Goal: Information Seeking & Learning: Learn about a topic

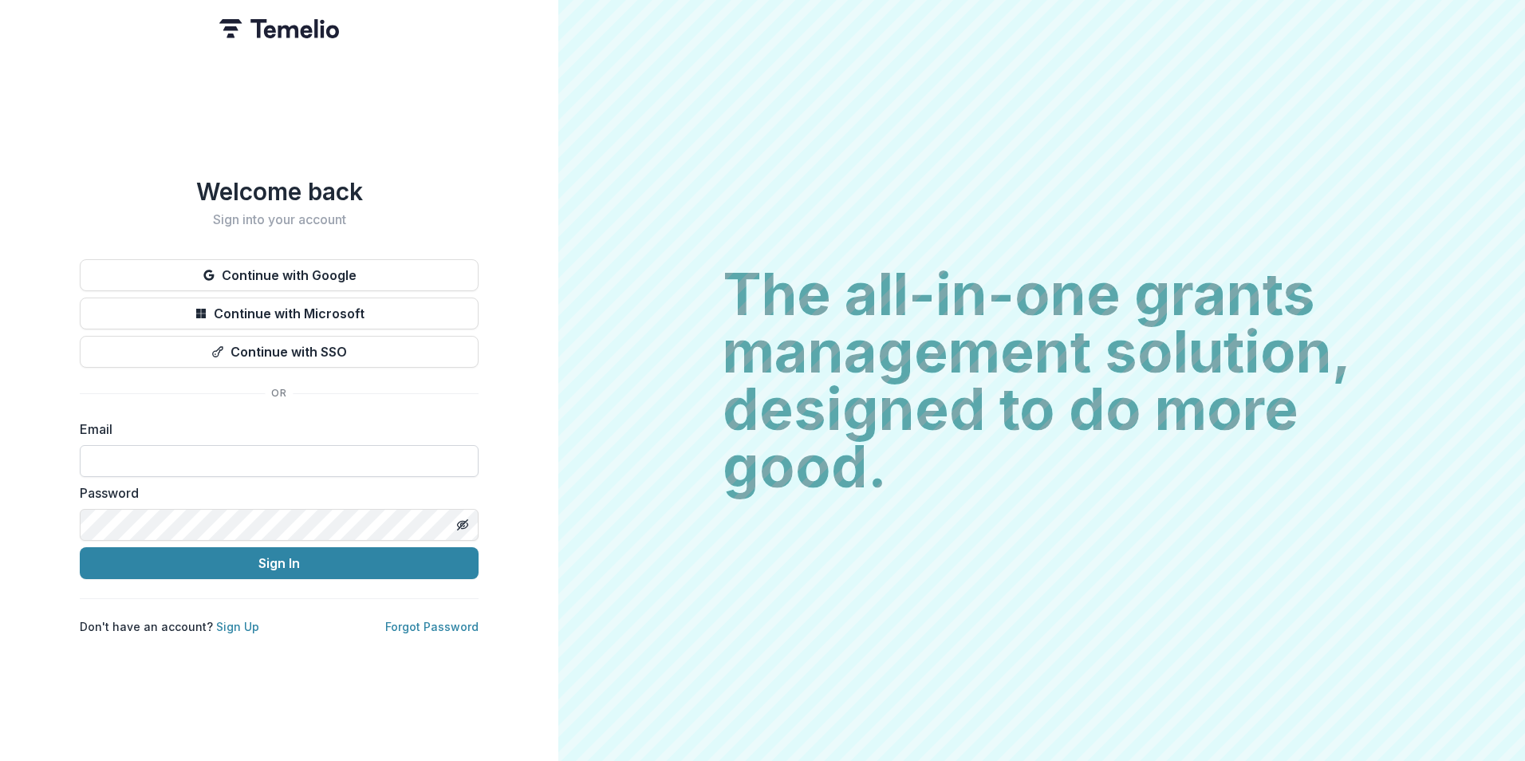
drag, startPoint x: 177, startPoint y: 457, endPoint x: 184, endPoint y: 465, distance: 10.7
click at [177, 456] on input at bounding box center [279, 461] width 399 height 32
type input "**********"
click at [80, 547] on button "Sign In" at bounding box center [279, 563] width 399 height 32
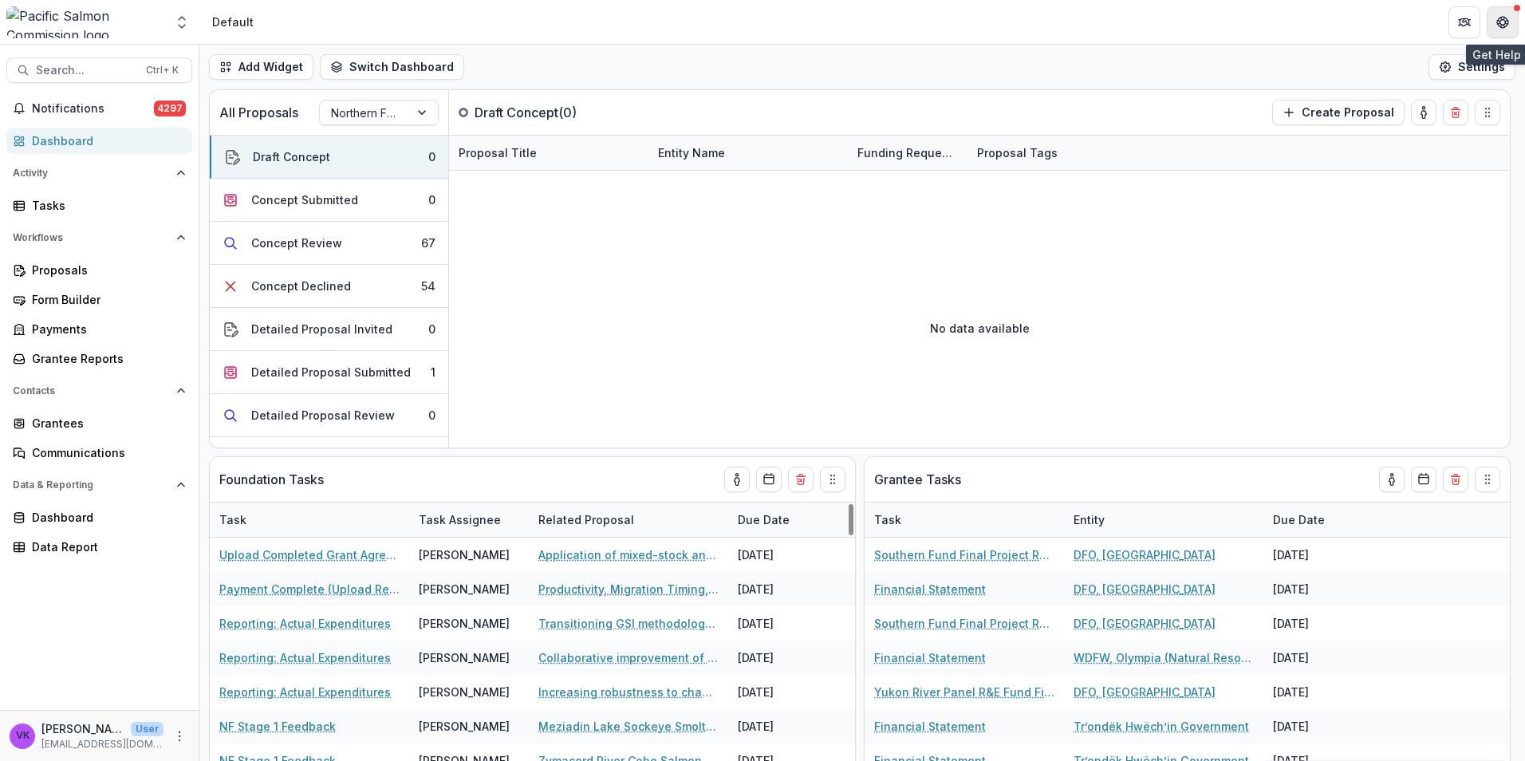
click at [1502, 23] on icon "Get Help" at bounding box center [1502, 22] width 13 height 13
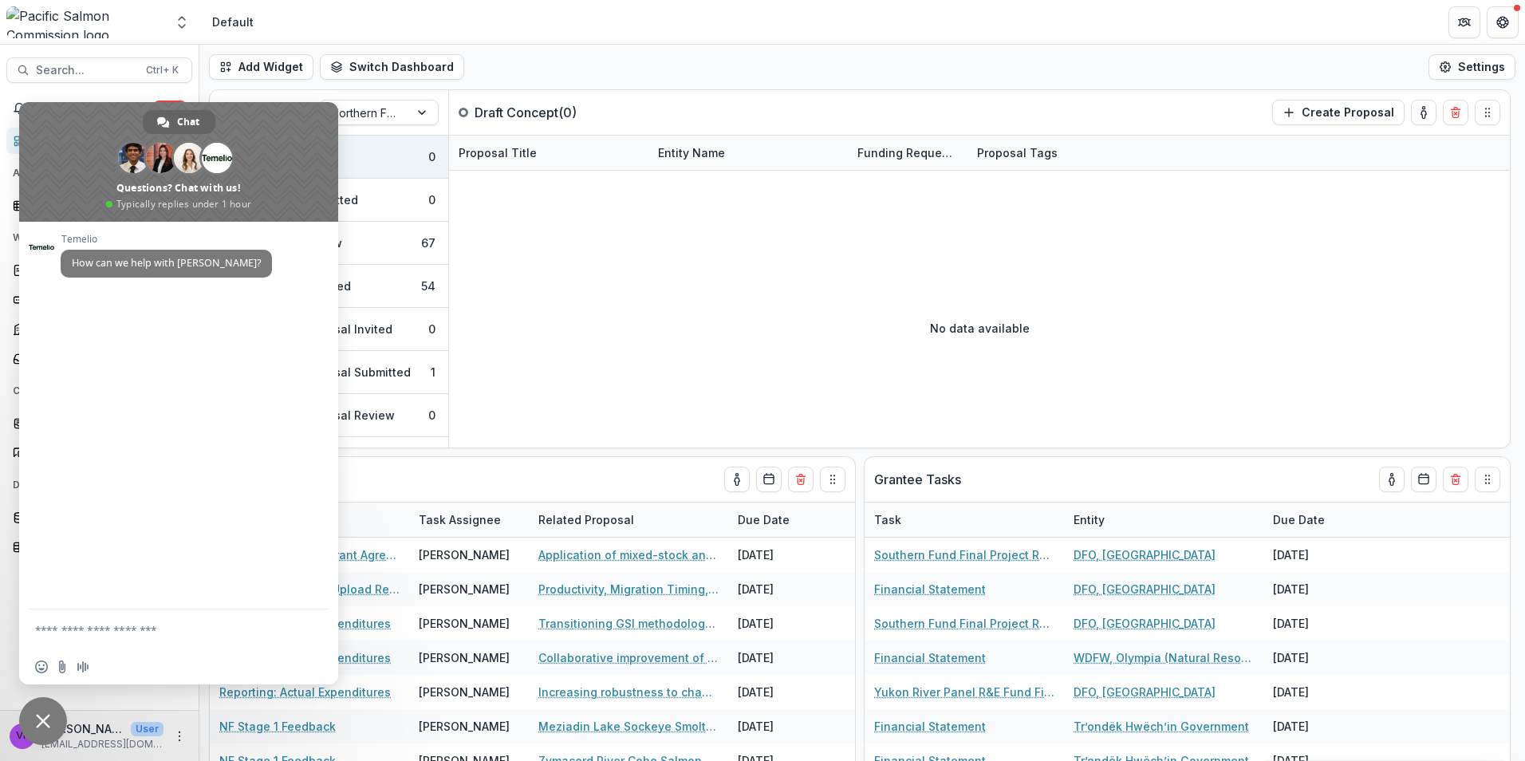
click at [34, 723] on span "Close chat" at bounding box center [43, 721] width 48 height 48
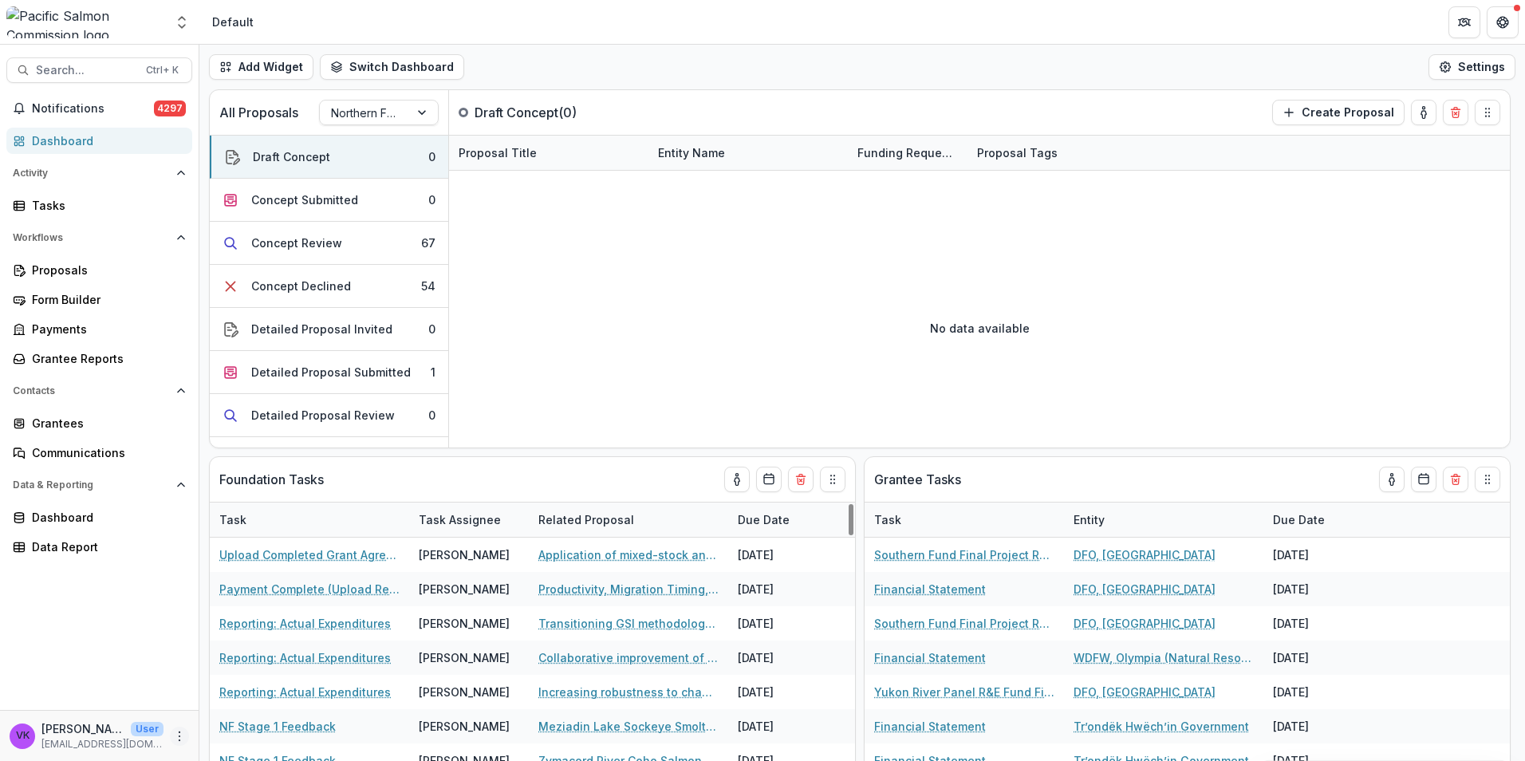
click at [180, 744] on button "More" at bounding box center [179, 736] width 19 height 19
click at [241, 675] on link "Help Center" at bounding box center [284, 676] width 171 height 26
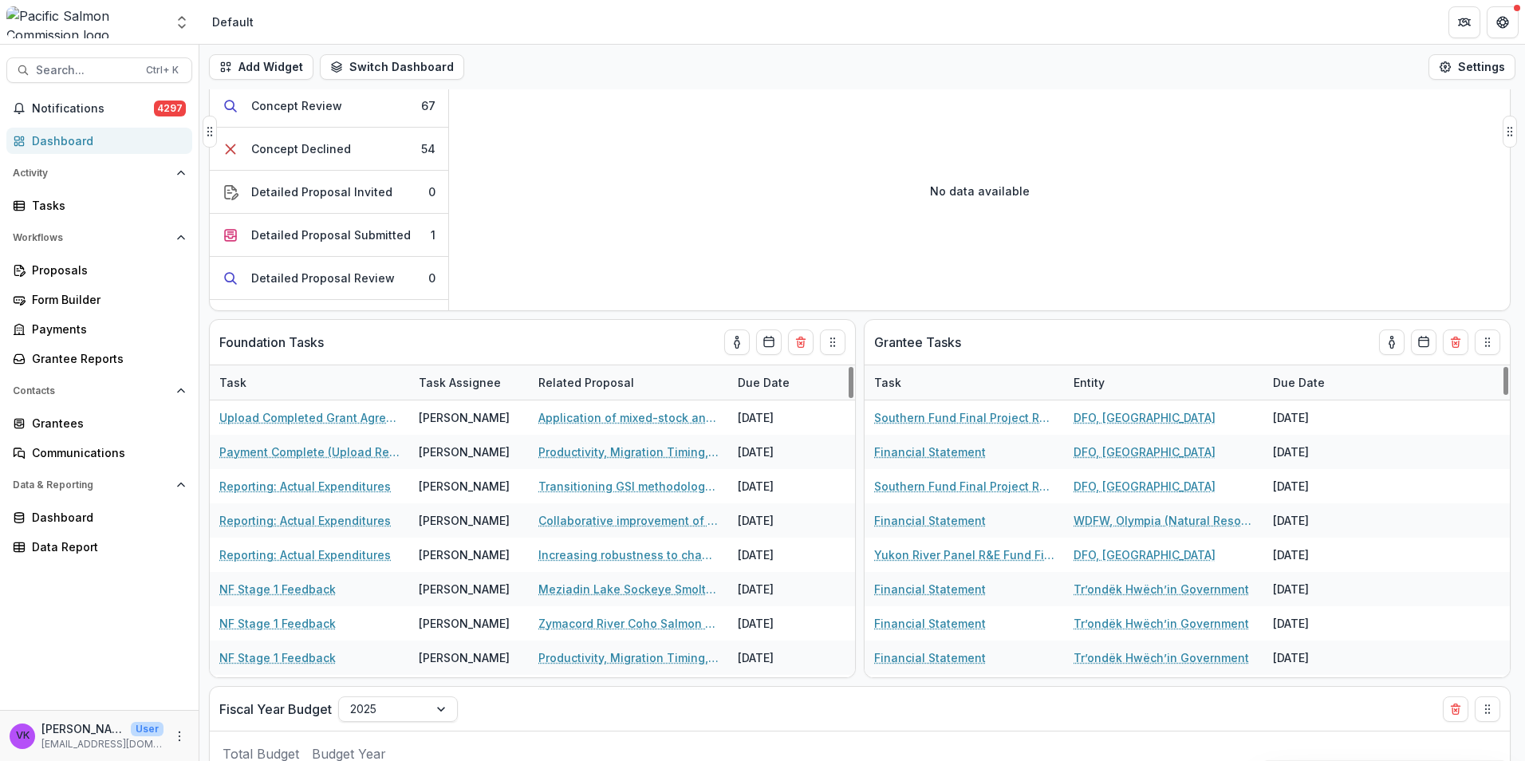
scroll to position [102, 0]
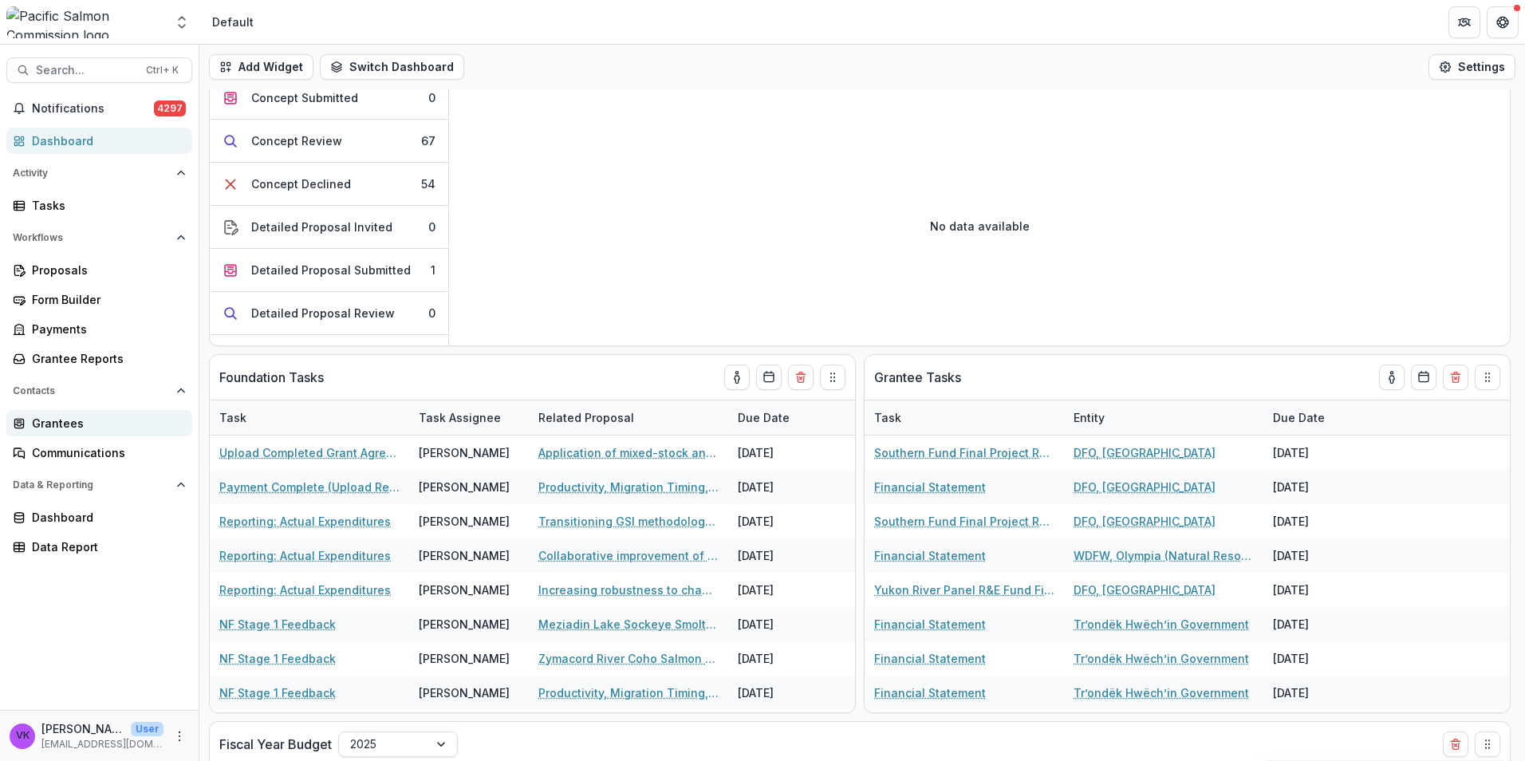
click at [71, 429] on div "Grantees" at bounding box center [106, 423] width 148 height 17
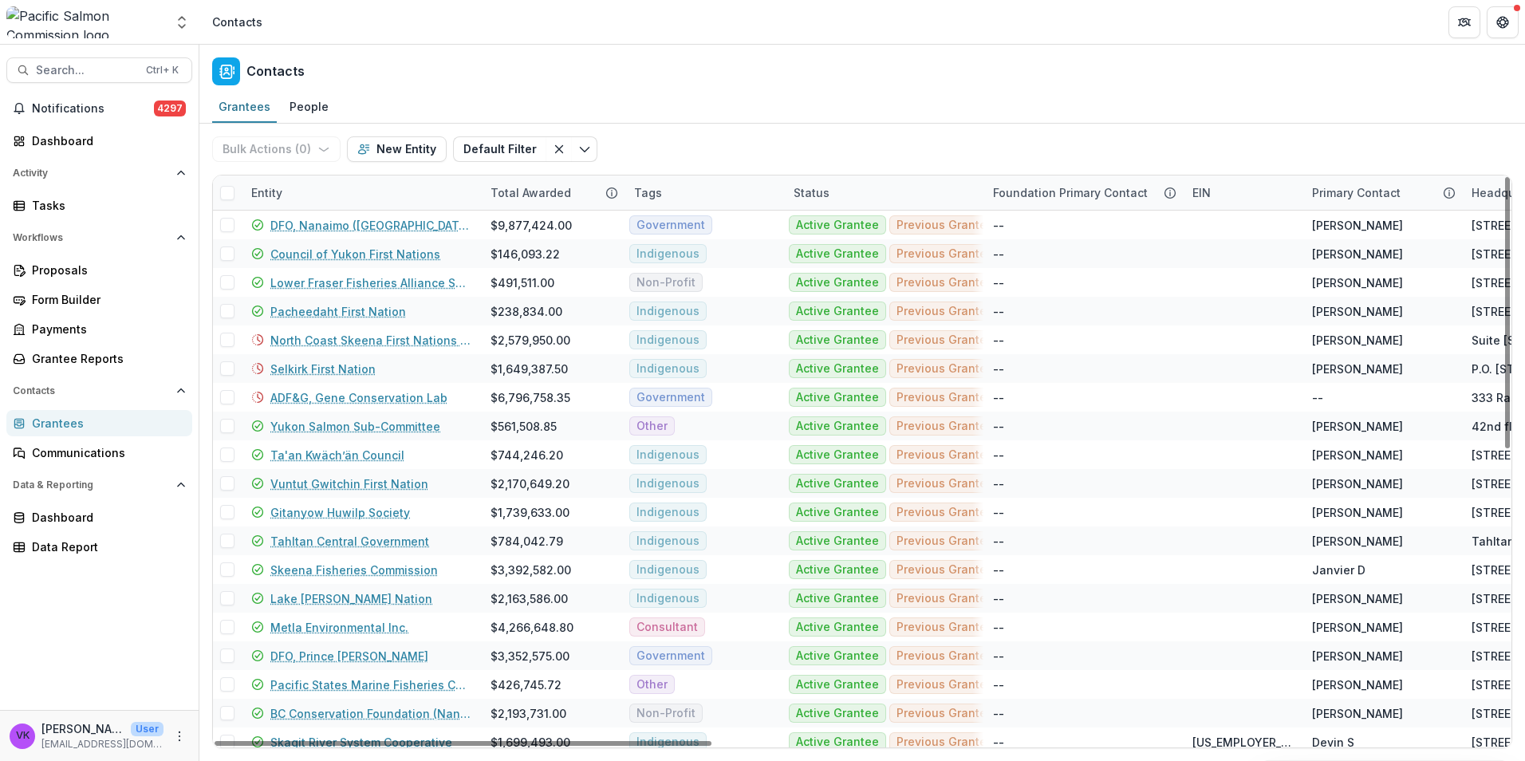
click at [408, 200] on div "Entity" at bounding box center [361, 192] width 239 height 34
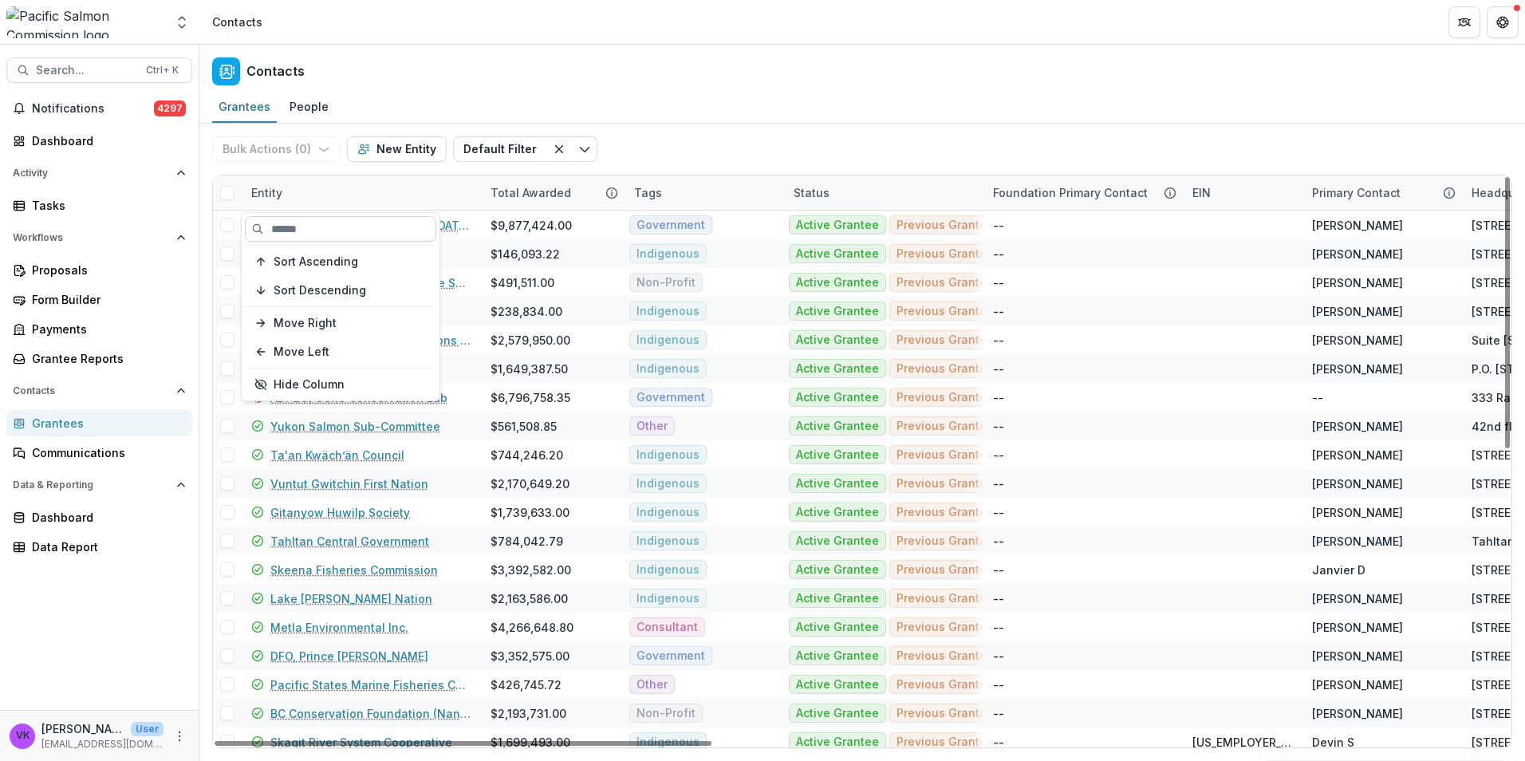
drag, startPoint x: 383, startPoint y: 230, endPoint x: 412, endPoint y: 240, distance: 31.3
click at [382, 230] on input at bounding box center [340, 229] width 191 height 26
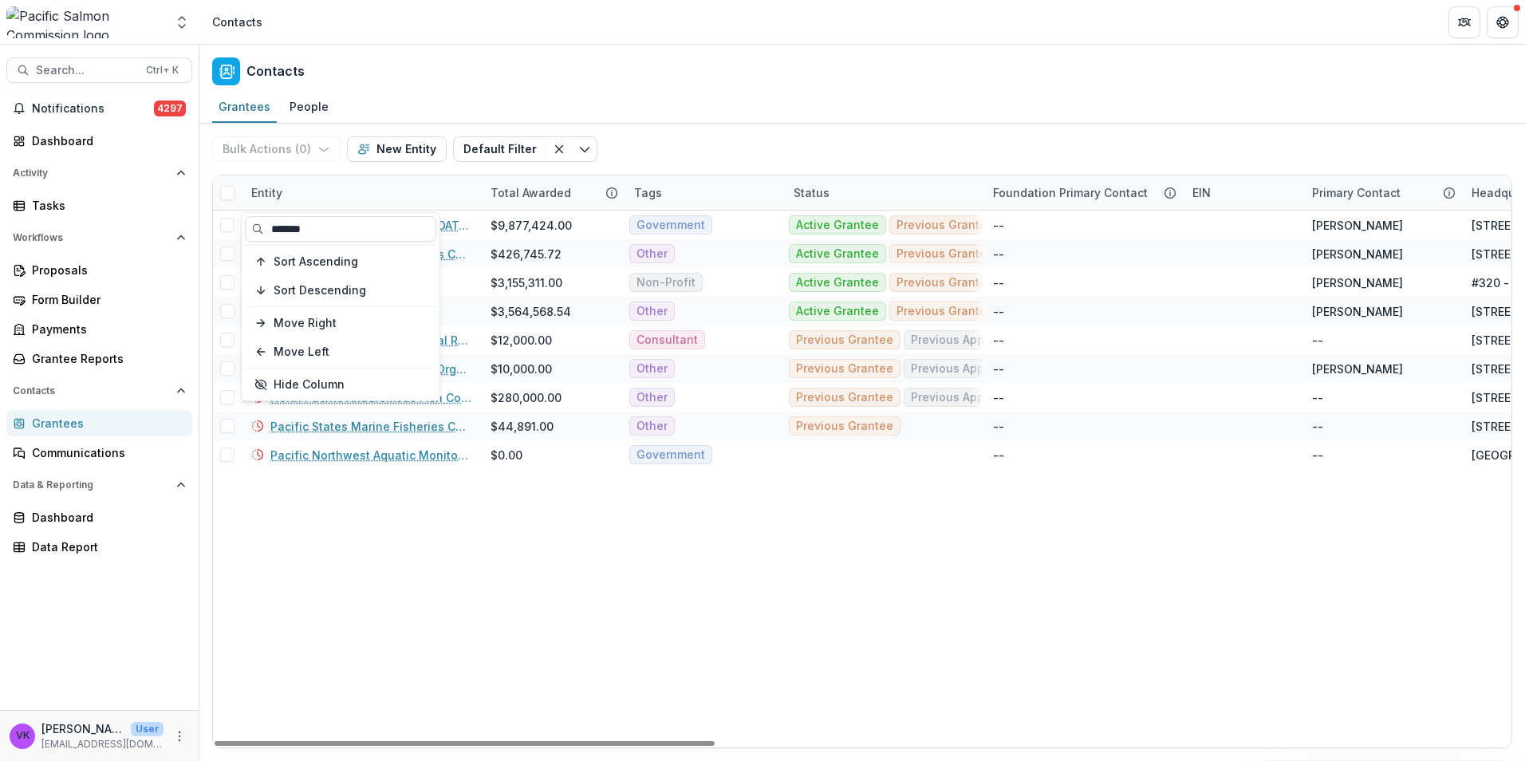
type input "*******"
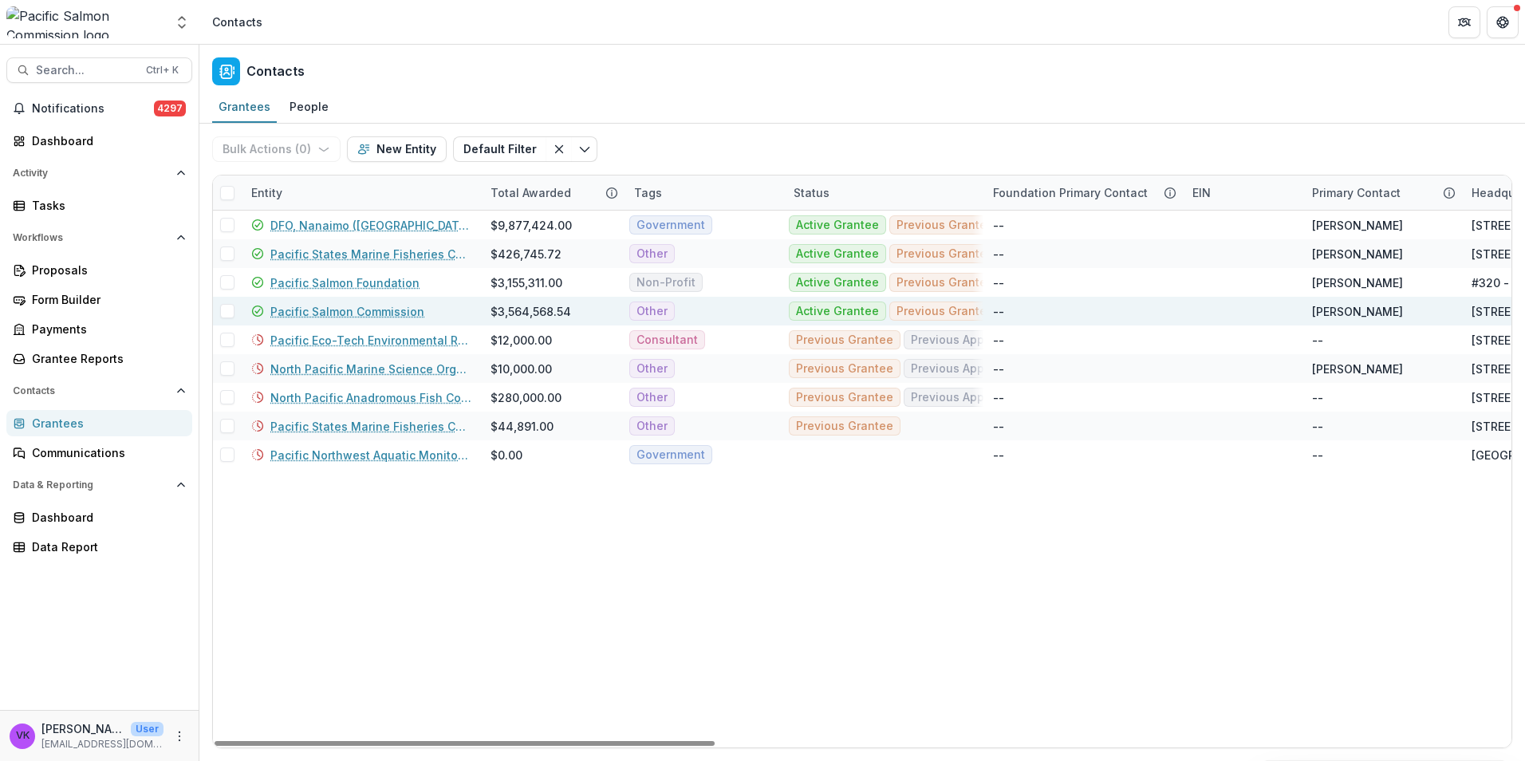
click at [382, 309] on link "Pacific Salmon Commission" at bounding box center [347, 311] width 154 height 17
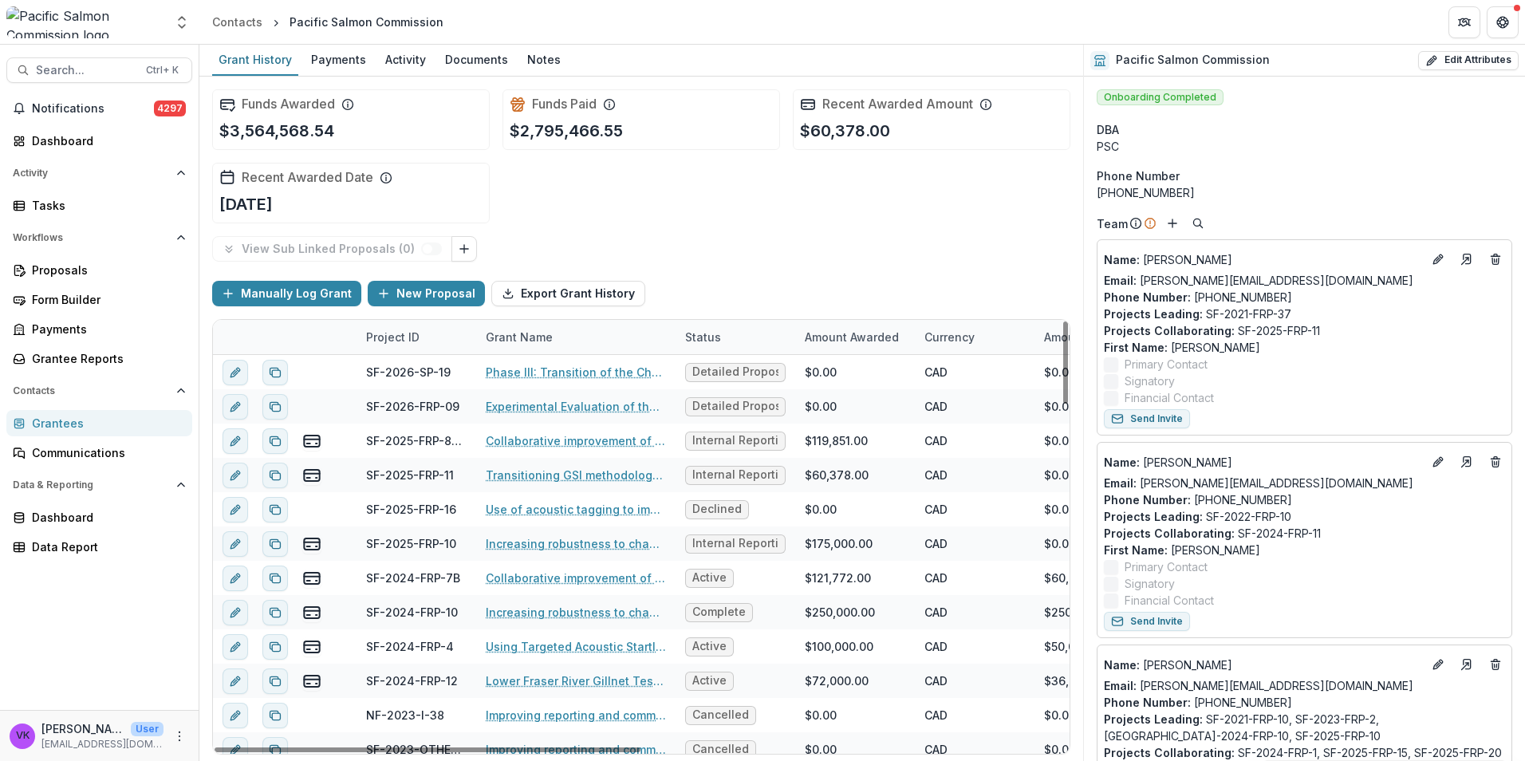
drag, startPoint x: 710, startPoint y: 337, endPoint x: 754, endPoint y: 332, distance: 44.1
click at [710, 336] on div "Status" at bounding box center [703, 337] width 55 height 17
click at [814, 283] on div "Manually Log Grant New Proposal Export Grant History" at bounding box center [641, 293] width 858 height 51
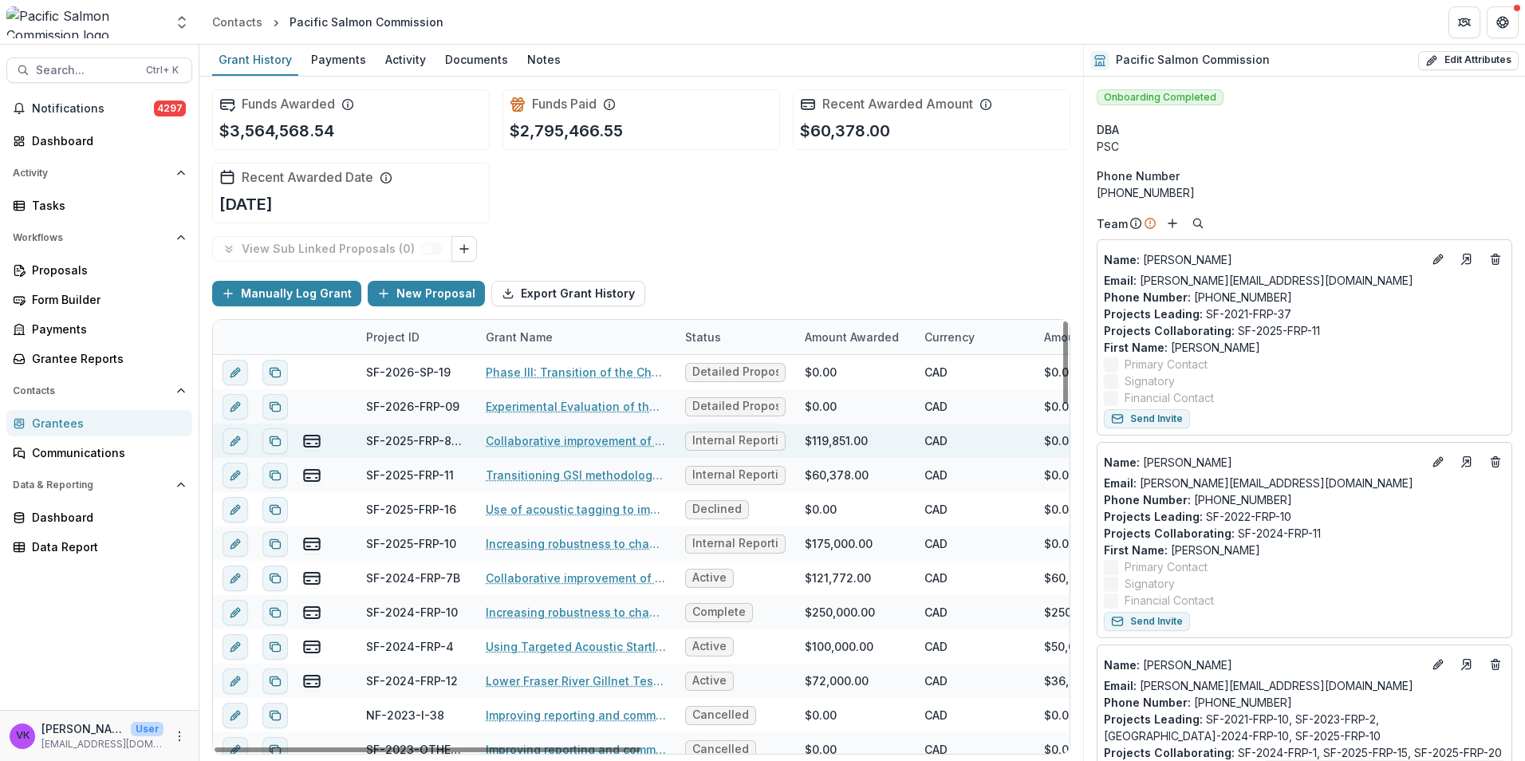
click at [769, 438] on span "Internal Reporting Actuals" at bounding box center [735, 441] width 86 height 14
click at [775, 441] on span "Internal Reporting Actuals" at bounding box center [735, 441] width 86 height 14
click at [235, 441] on line "edit" at bounding box center [235, 441] width 3 height 3
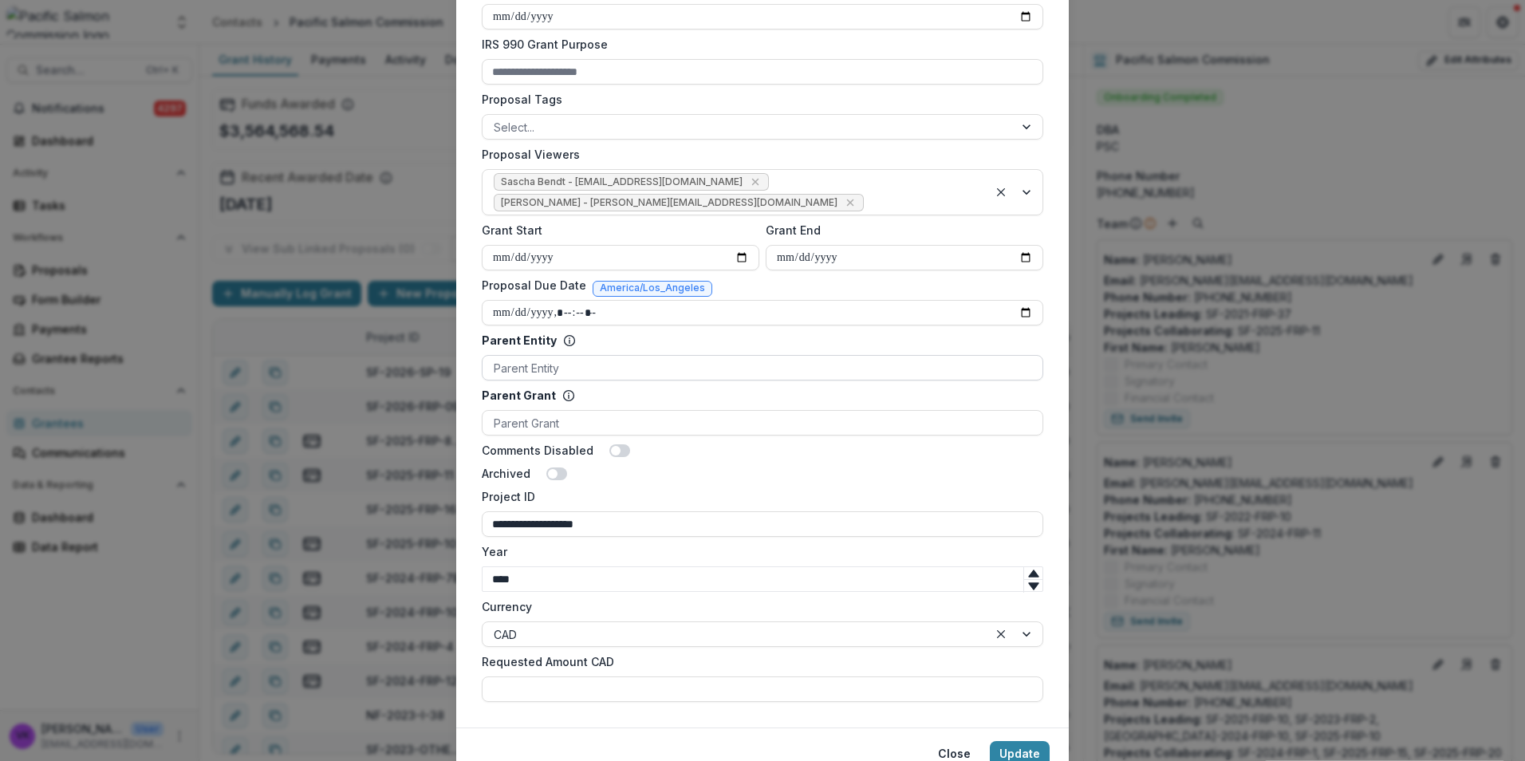
scroll to position [660, 0]
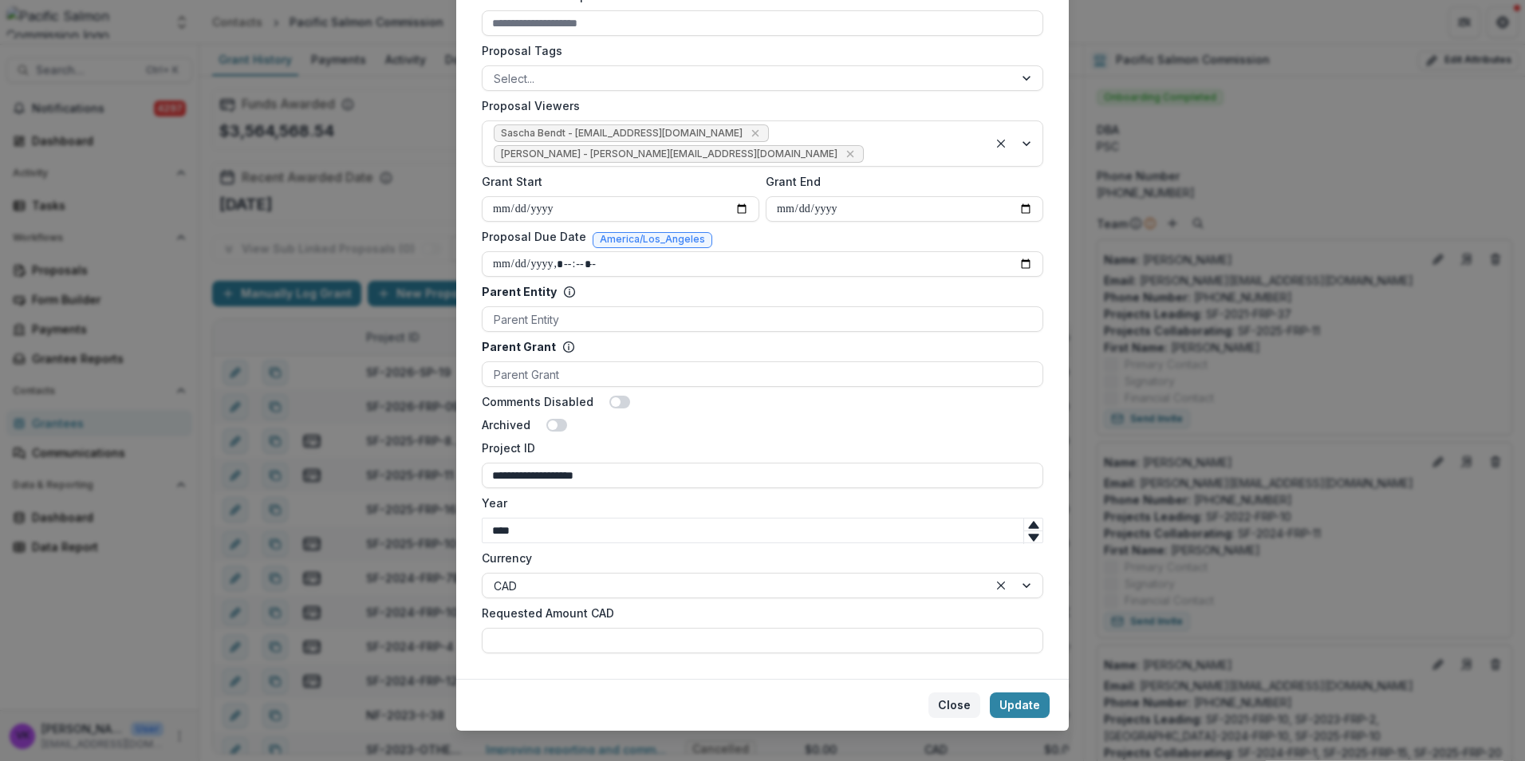
click at [958, 692] on button "Close" at bounding box center [954, 705] width 52 height 26
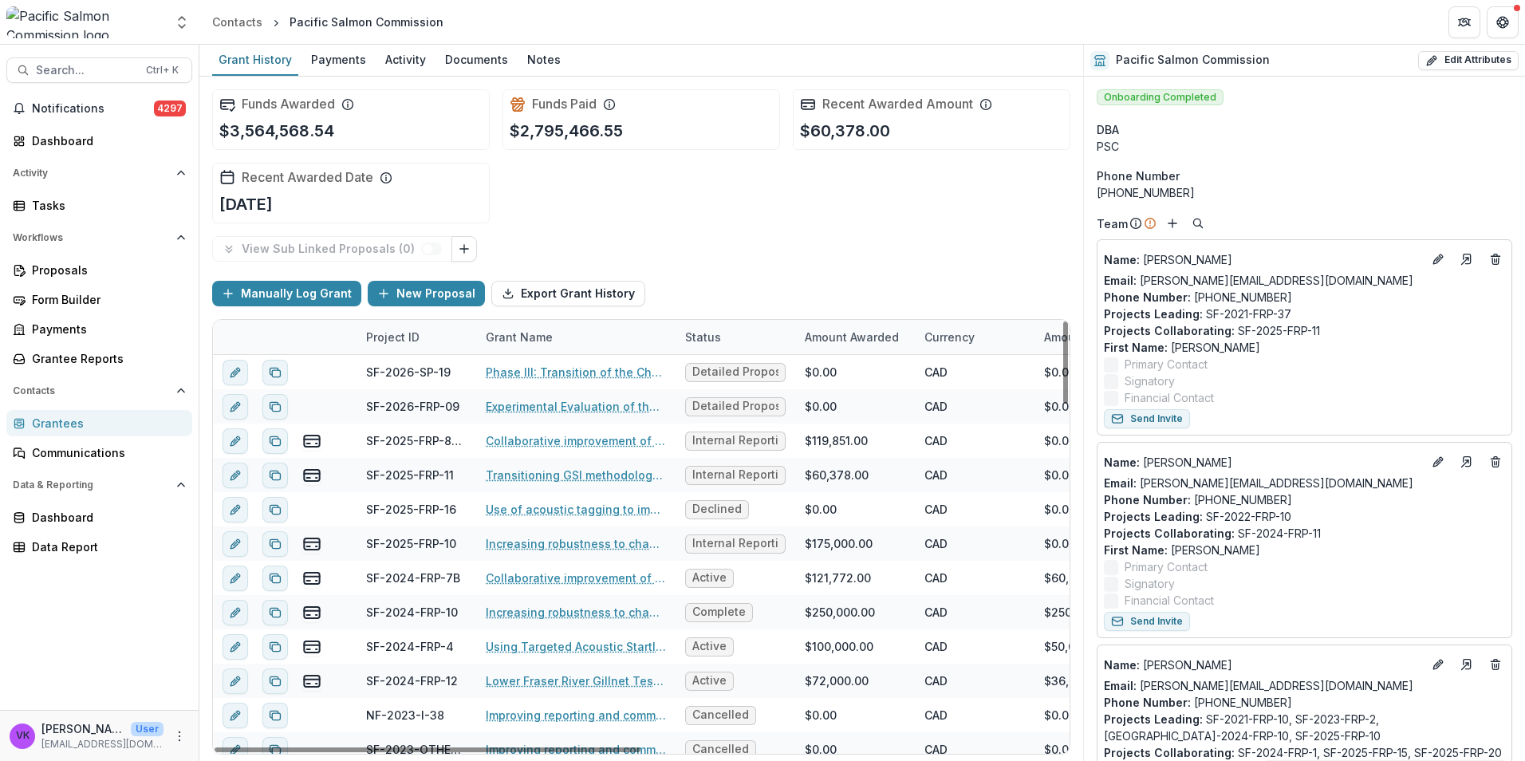
drag, startPoint x: 704, startPoint y: 335, endPoint x: 716, endPoint y: 340, distance: 12.1
click at [704, 334] on div "Status" at bounding box center [703, 337] width 55 height 17
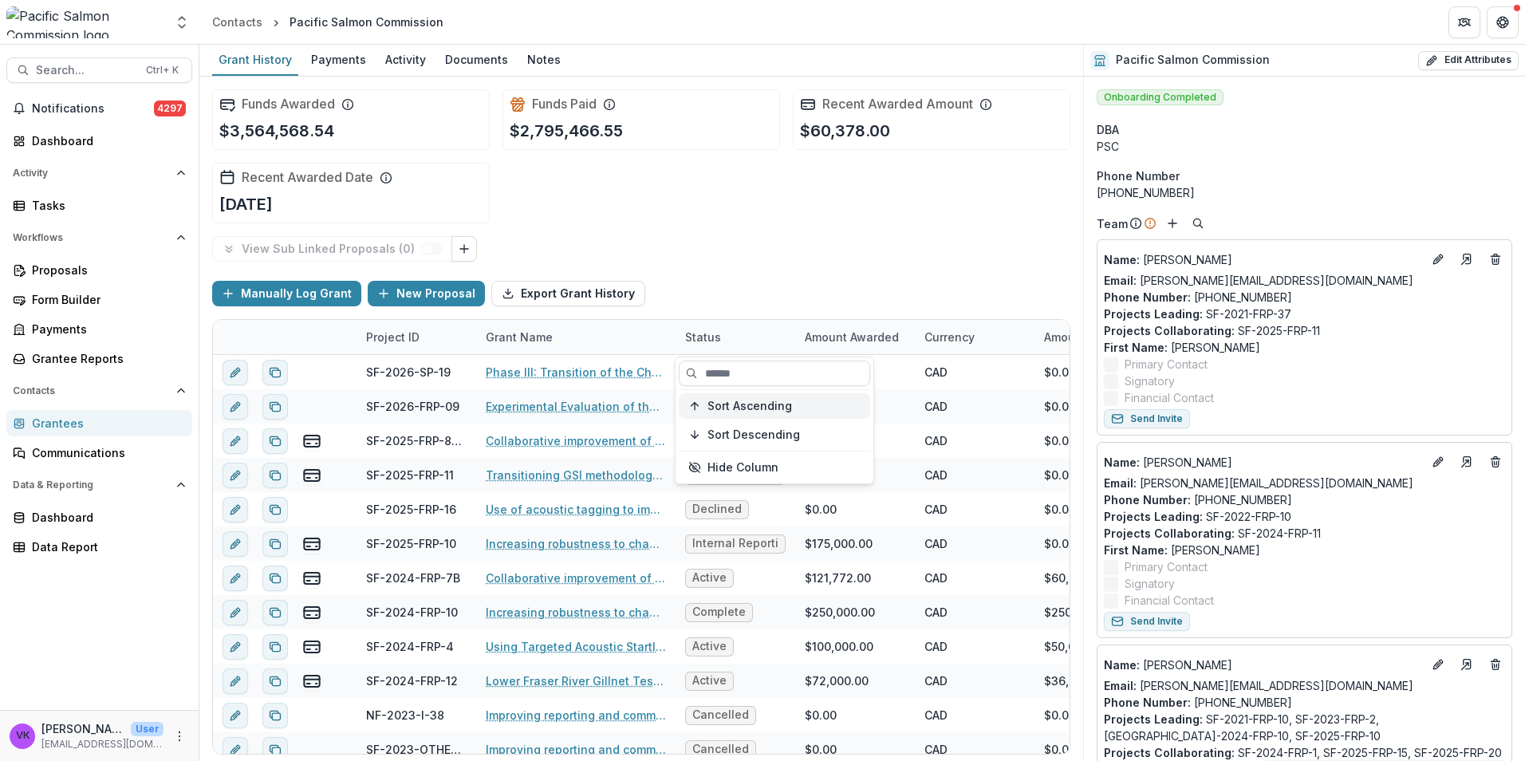
click at [735, 407] on span "Sort Ascending" at bounding box center [750, 407] width 85 height 14
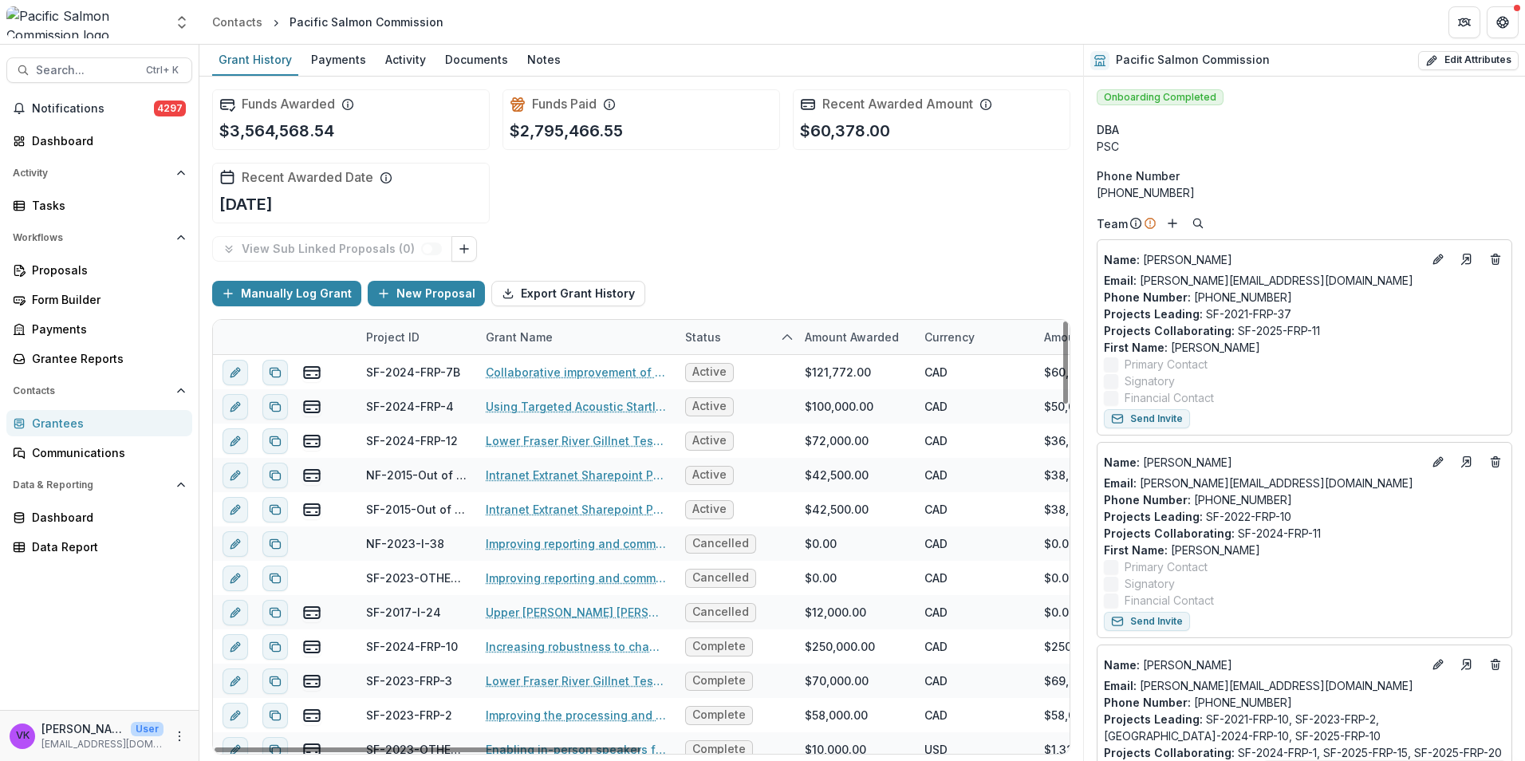
click at [815, 273] on div "Manually Log Grant New Proposal Export Grant History" at bounding box center [641, 293] width 858 height 51
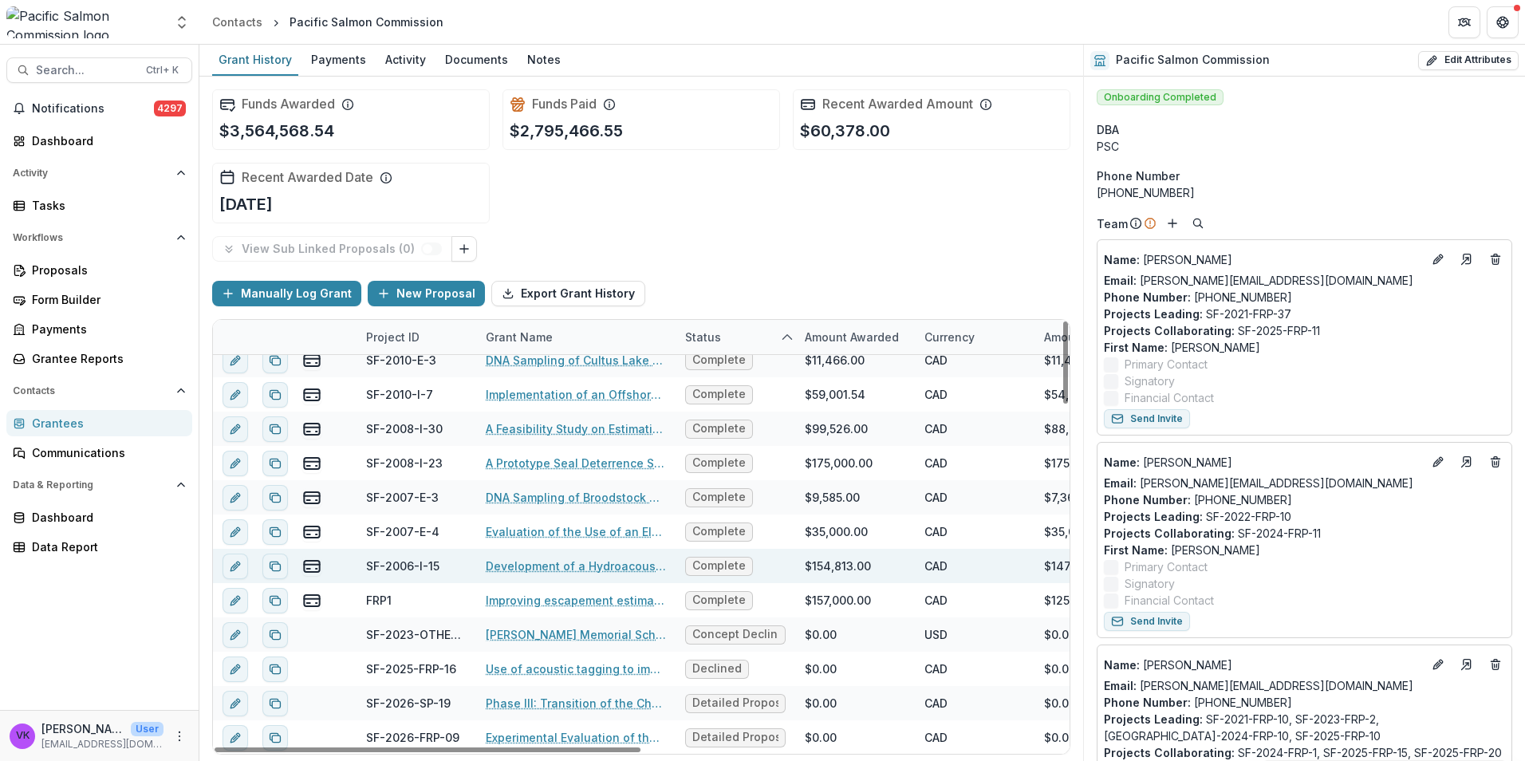
scroll to position [1796, 0]
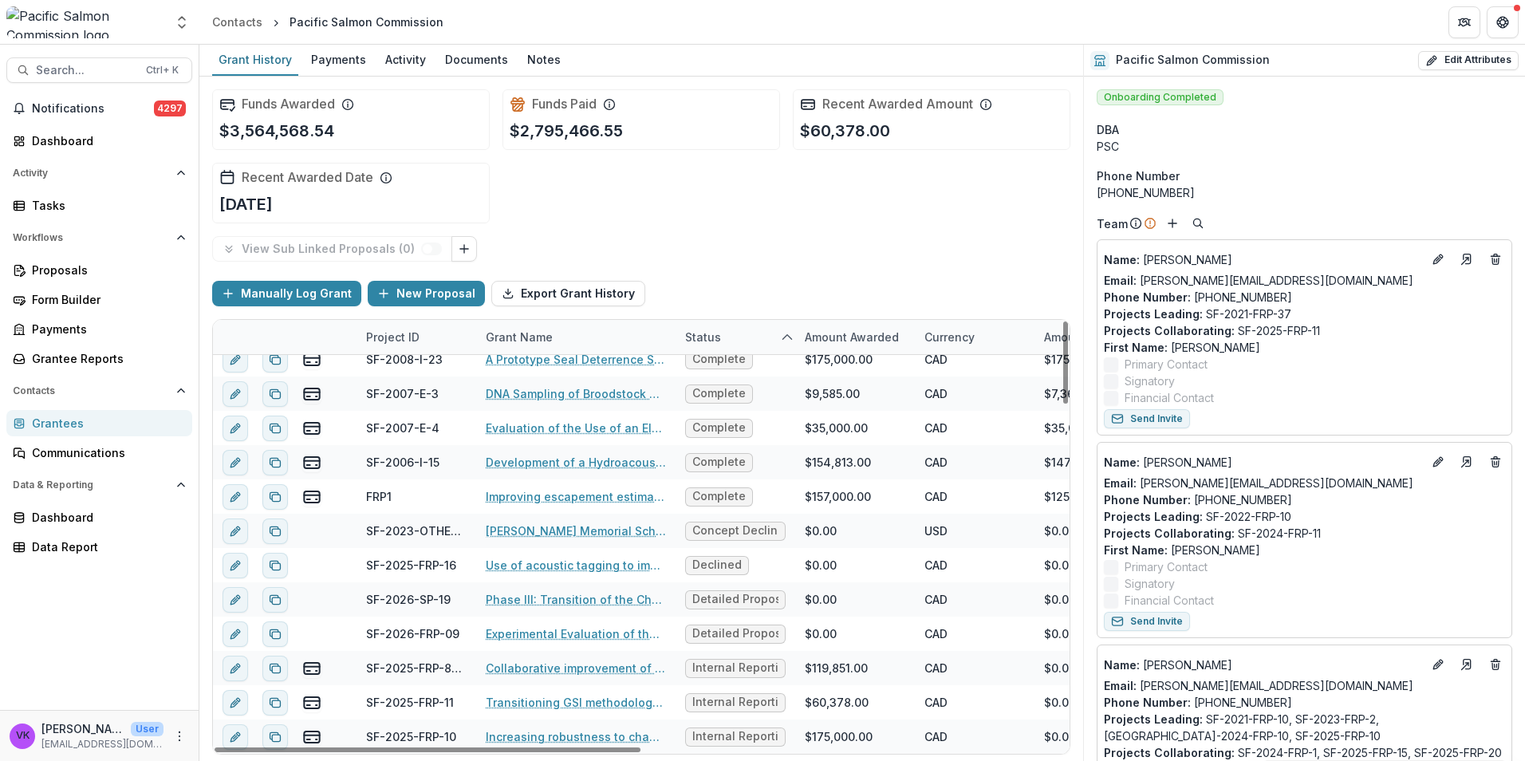
drag, startPoint x: 1071, startPoint y: 730, endPoint x: 1070, endPoint y: 739, distance: 8.9
click at [1068, 404] on div at bounding box center [1065, 362] width 5 height 82
drag, startPoint x: 1065, startPoint y: 727, endPoint x: 1066, endPoint y: 760, distance: 33.5
click at [1068, 404] on div at bounding box center [1065, 362] width 5 height 82
click at [1004, 211] on div "Funds Awarded $3,564,568.54 Funds Paid $2,795,466.55 Recent Awarded Amount $60,…" at bounding box center [641, 157] width 858 height 160
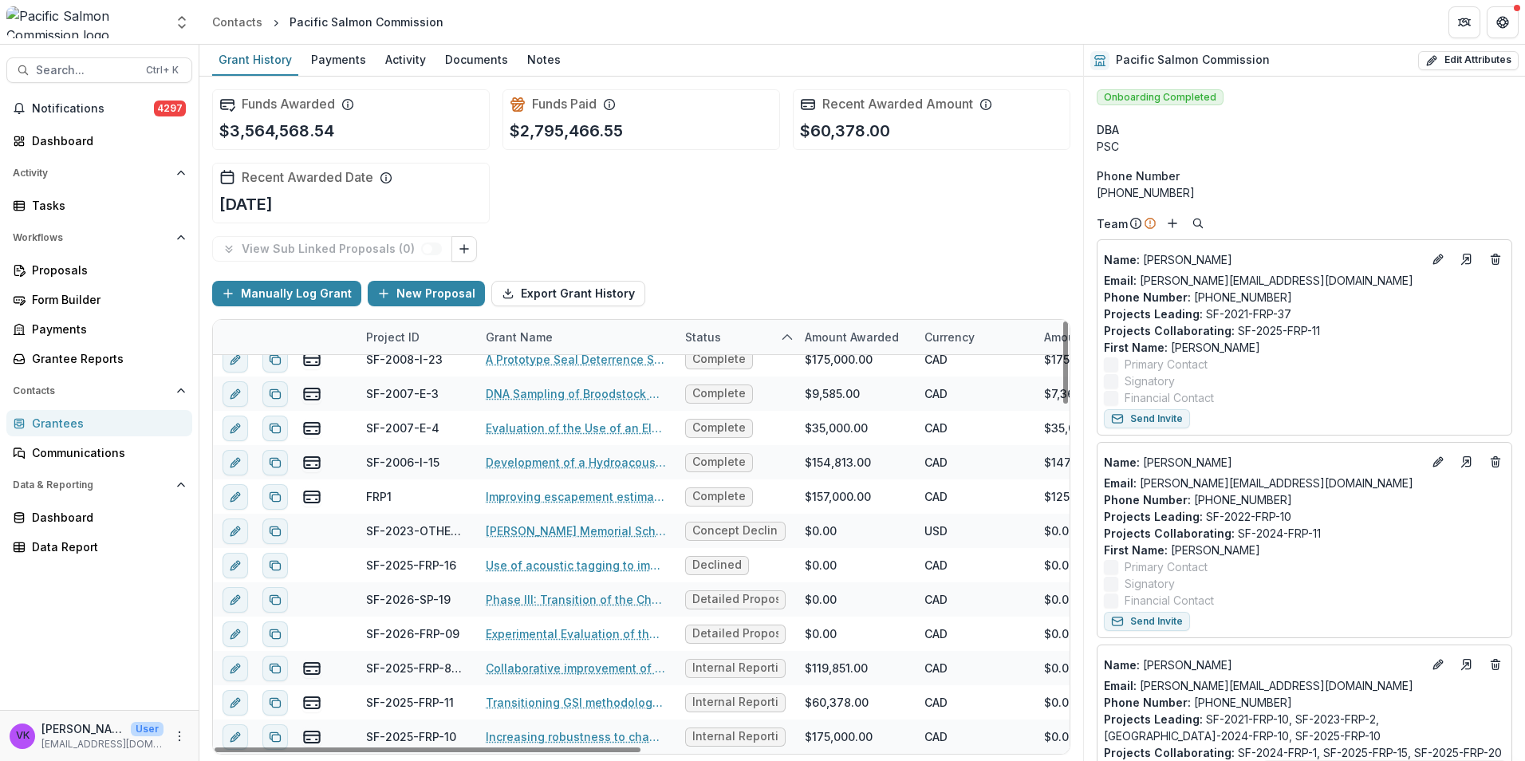
click at [734, 337] on div "Status" at bounding box center [736, 337] width 120 height 34
click at [747, 404] on span "Sort Ascending" at bounding box center [750, 407] width 85 height 14
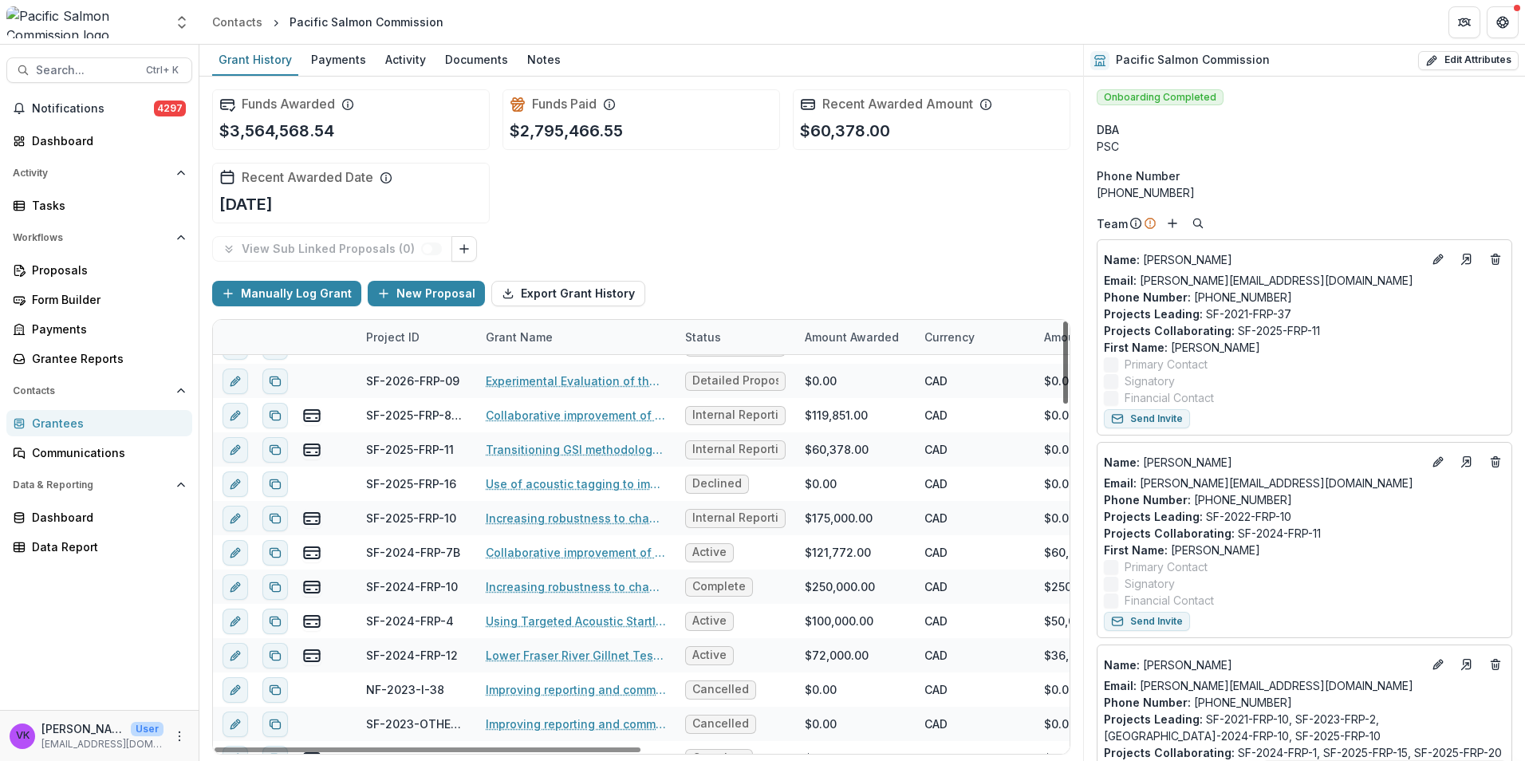
scroll to position [0, 0]
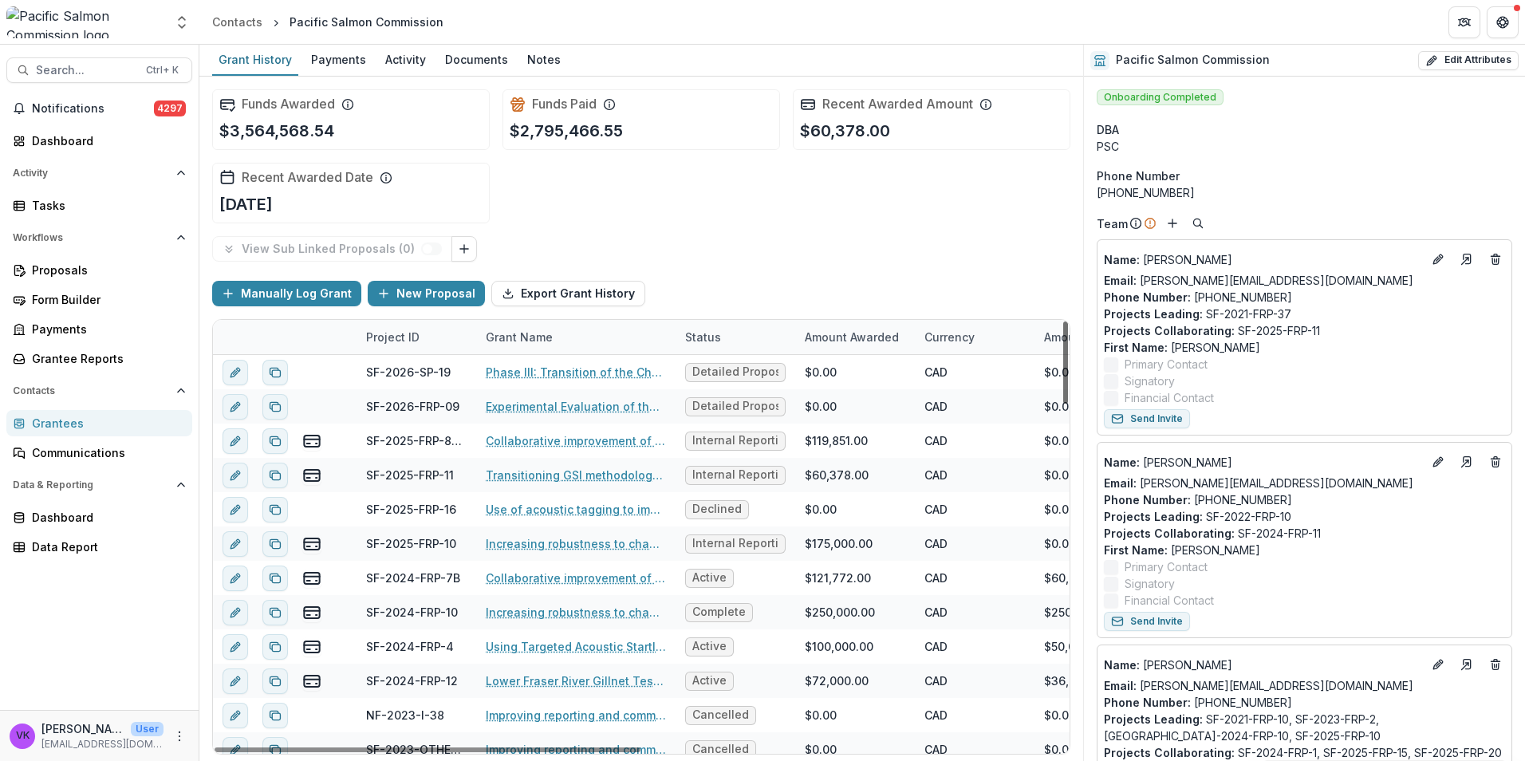
drag, startPoint x: 1064, startPoint y: 697, endPoint x: 1109, endPoint y: 342, distance: 357.8
click at [1068, 342] on div at bounding box center [1065, 362] width 5 height 82
click at [810, 223] on div "Funds Awarded $3,564,568.54 Funds Paid $2,795,466.55 Recent Awarded Amount $60,…" at bounding box center [641, 157] width 858 height 160
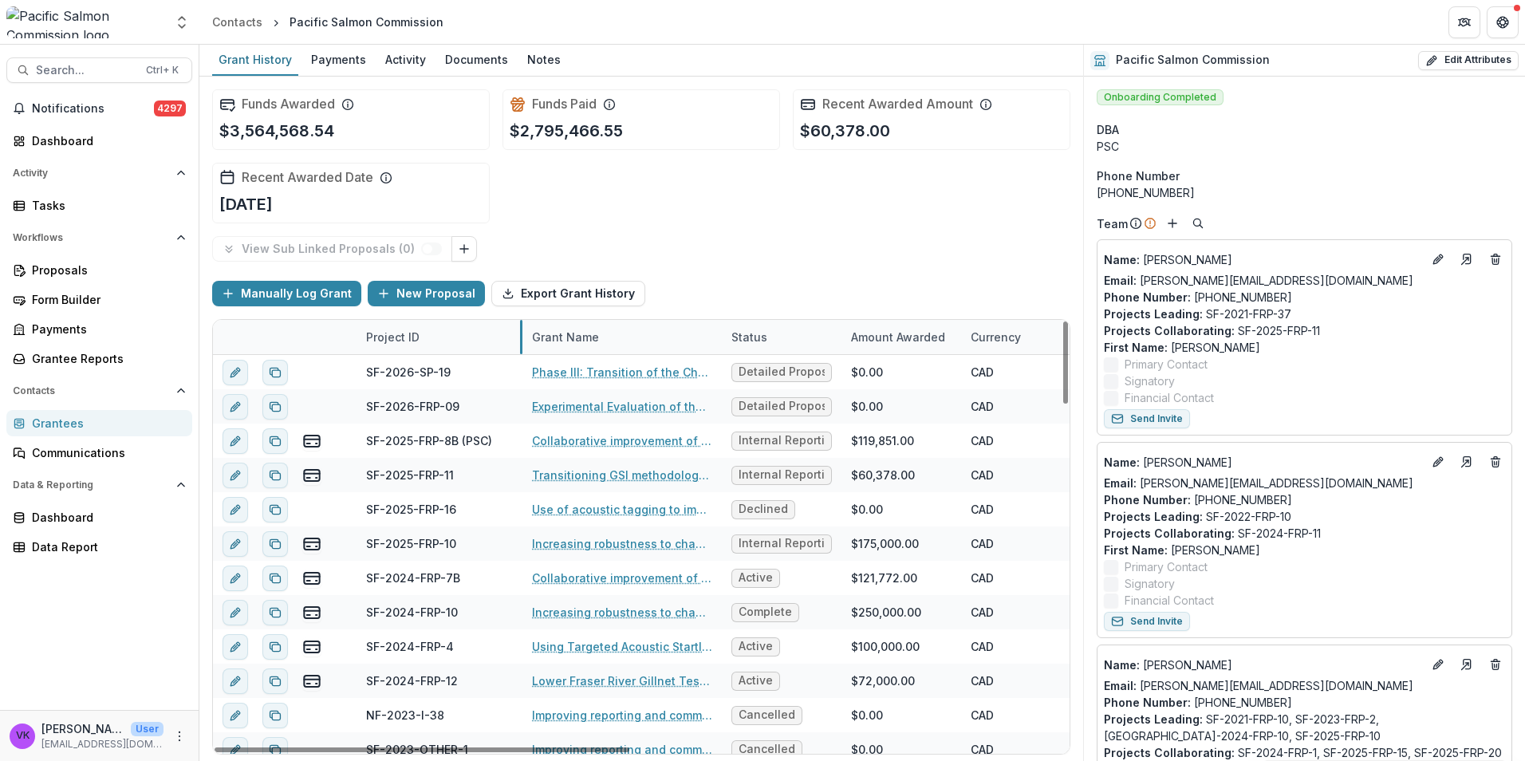
drag, startPoint x: 475, startPoint y: 341, endPoint x: 522, endPoint y: 348, distance: 46.8
click at [751, 333] on div "Status" at bounding box center [749, 337] width 55 height 17
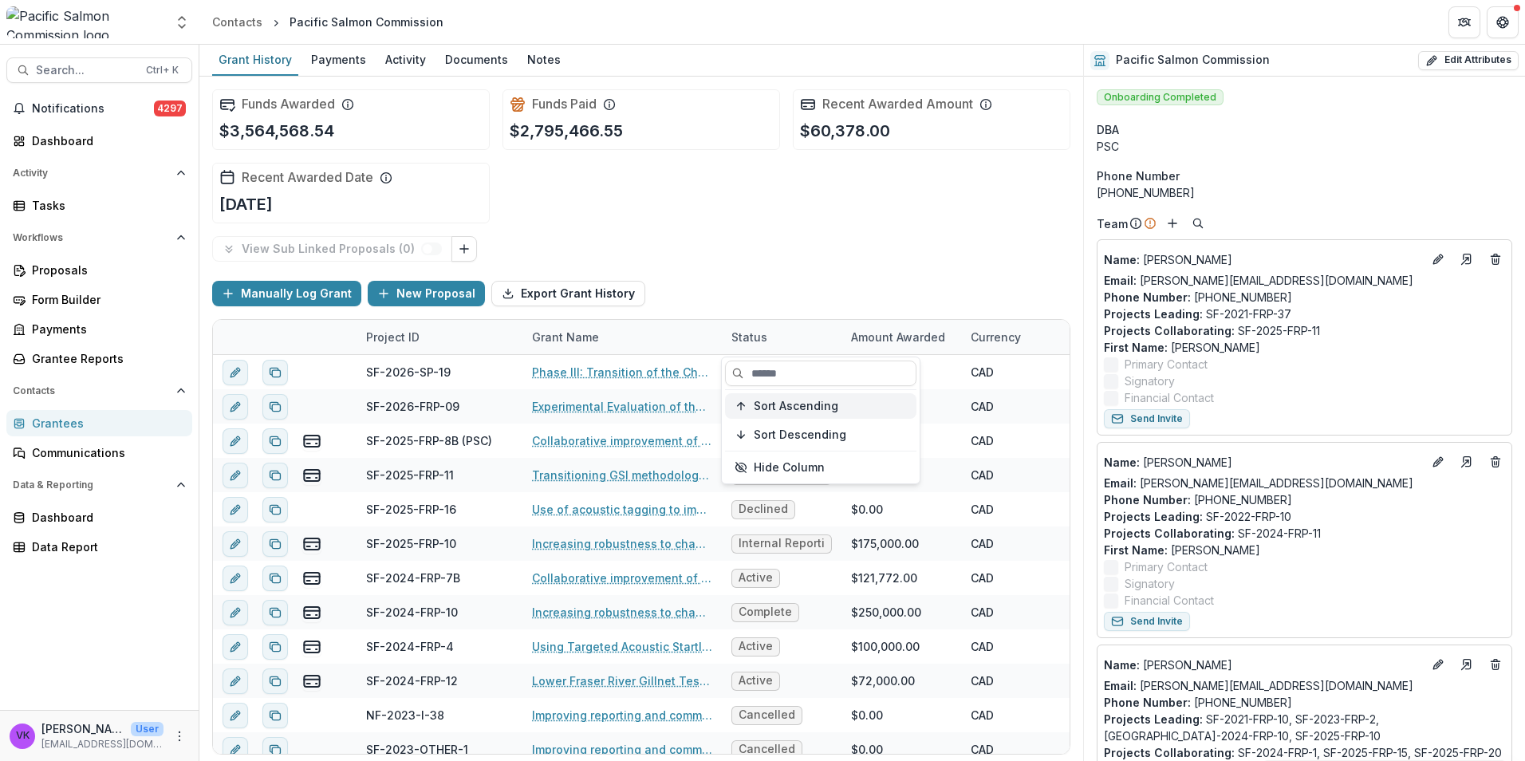
click at [801, 406] on span "Sort Ascending" at bounding box center [796, 407] width 85 height 14
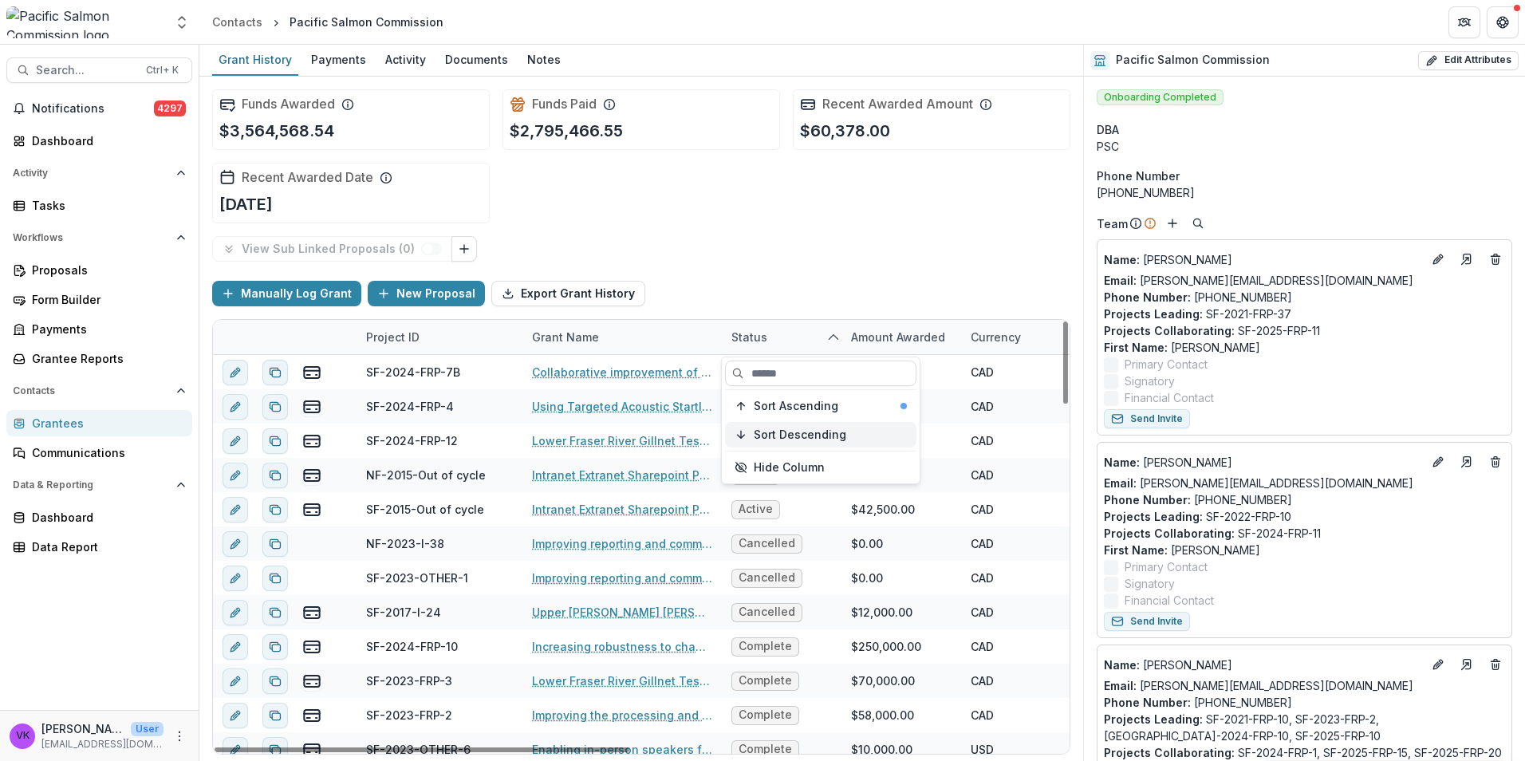
drag, startPoint x: 813, startPoint y: 431, endPoint x: 895, endPoint y: 428, distance: 82.2
click at [813, 430] on span "Sort Descending" at bounding box center [800, 435] width 93 height 14
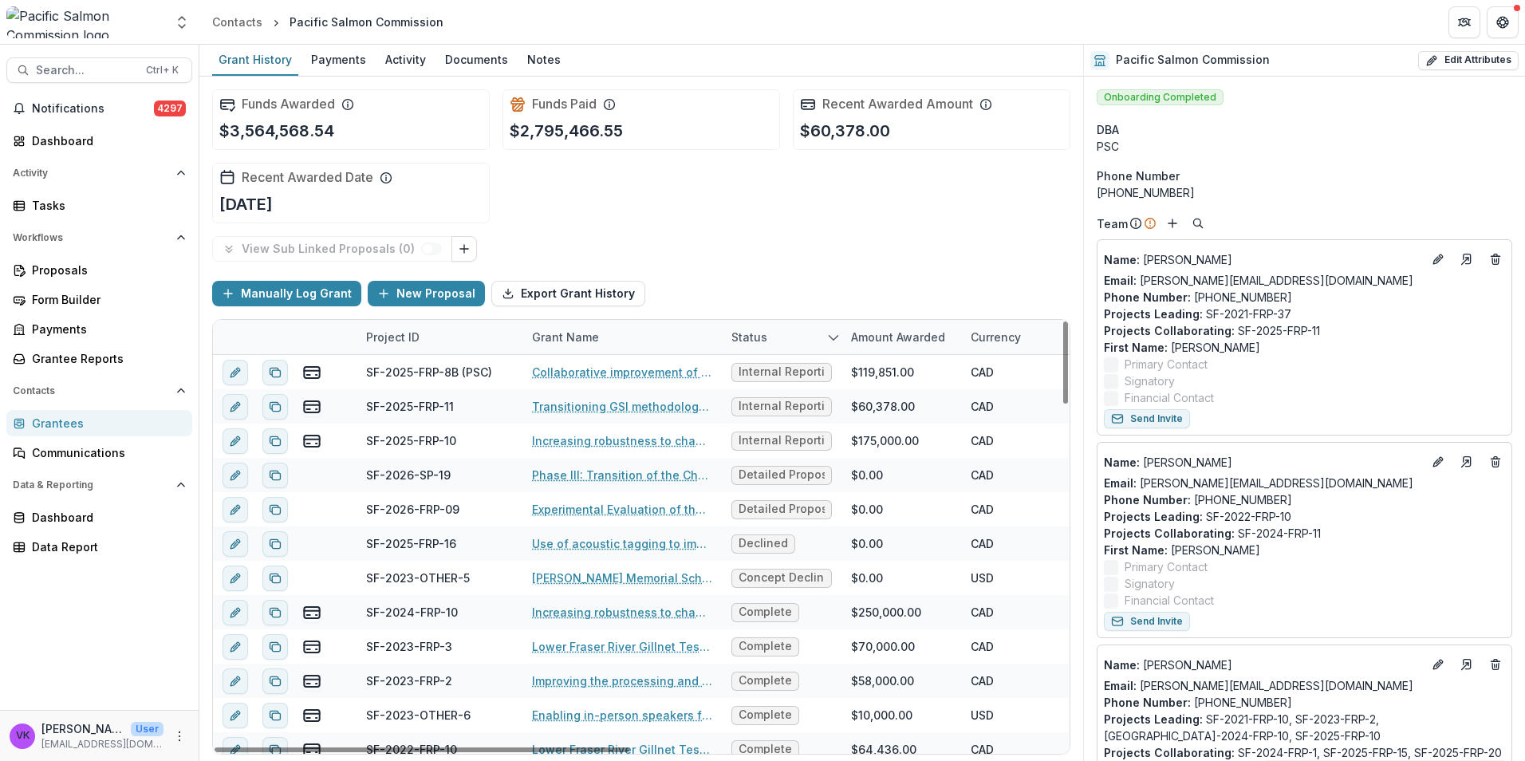
click at [830, 258] on div "View Sub Linked Proposals ( 0 )" at bounding box center [641, 249] width 858 height 26
click at [835, 337] on icon "sorted descending" at bounding box center [833, 337] width 13 height 13
click at [825, 410] on span "Sort Ascending" at bounding box center [796, 407] width 85 height 14
drag, startPoint x: 839, startPoint y: 232, endPoint x: 922, endPoint y: 255, distance: 86.1
click at [839, 231] on div "Funds Awarded $3,564,568.54 Funds Paid $2,795,466.55 Recent Awarded Amount $60,…" at bounding box center [641, 157] width 858 height 160
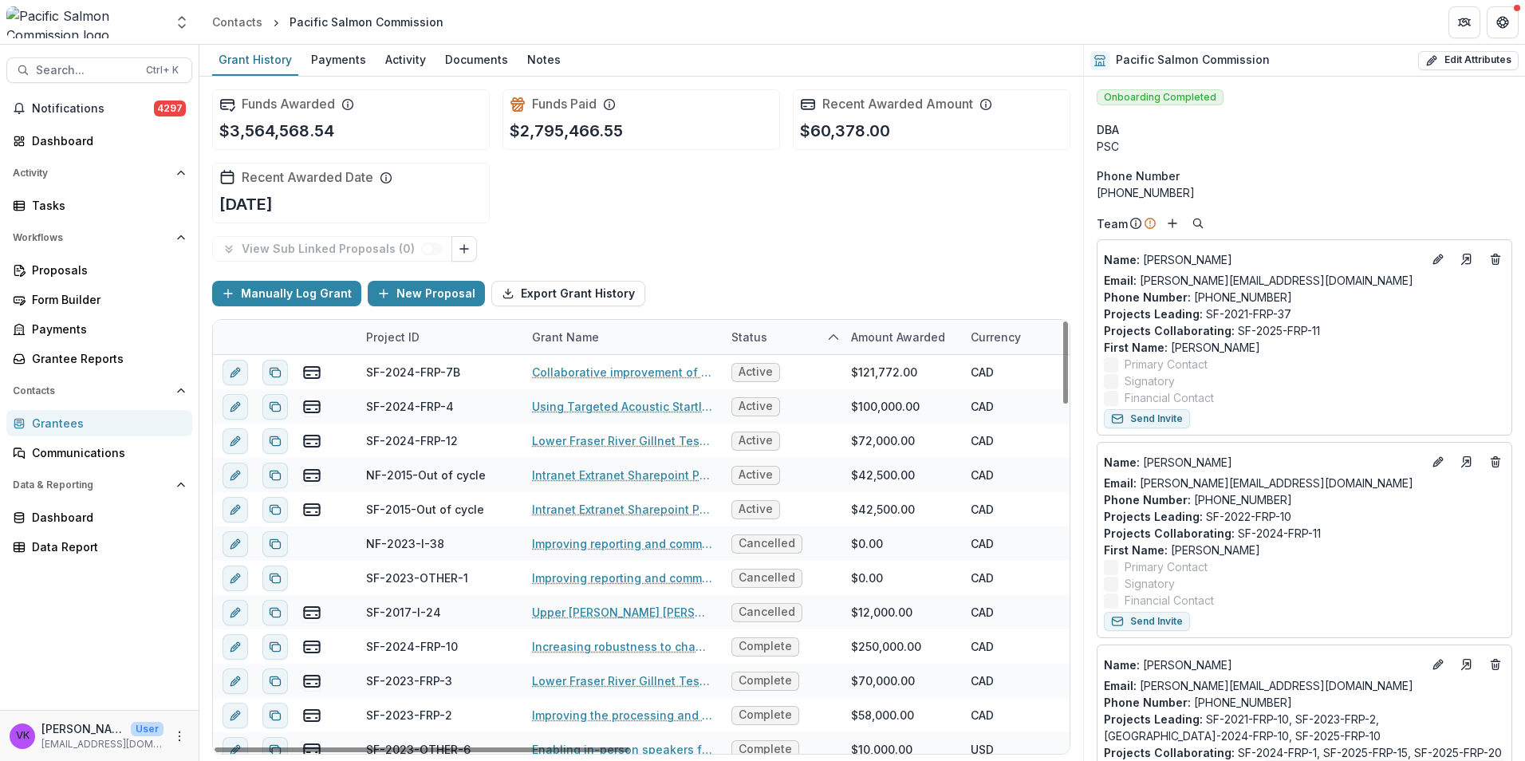
click at [831, 337] on icon "sorted ascending" at bounding box center [833, 337] width 13 height 13
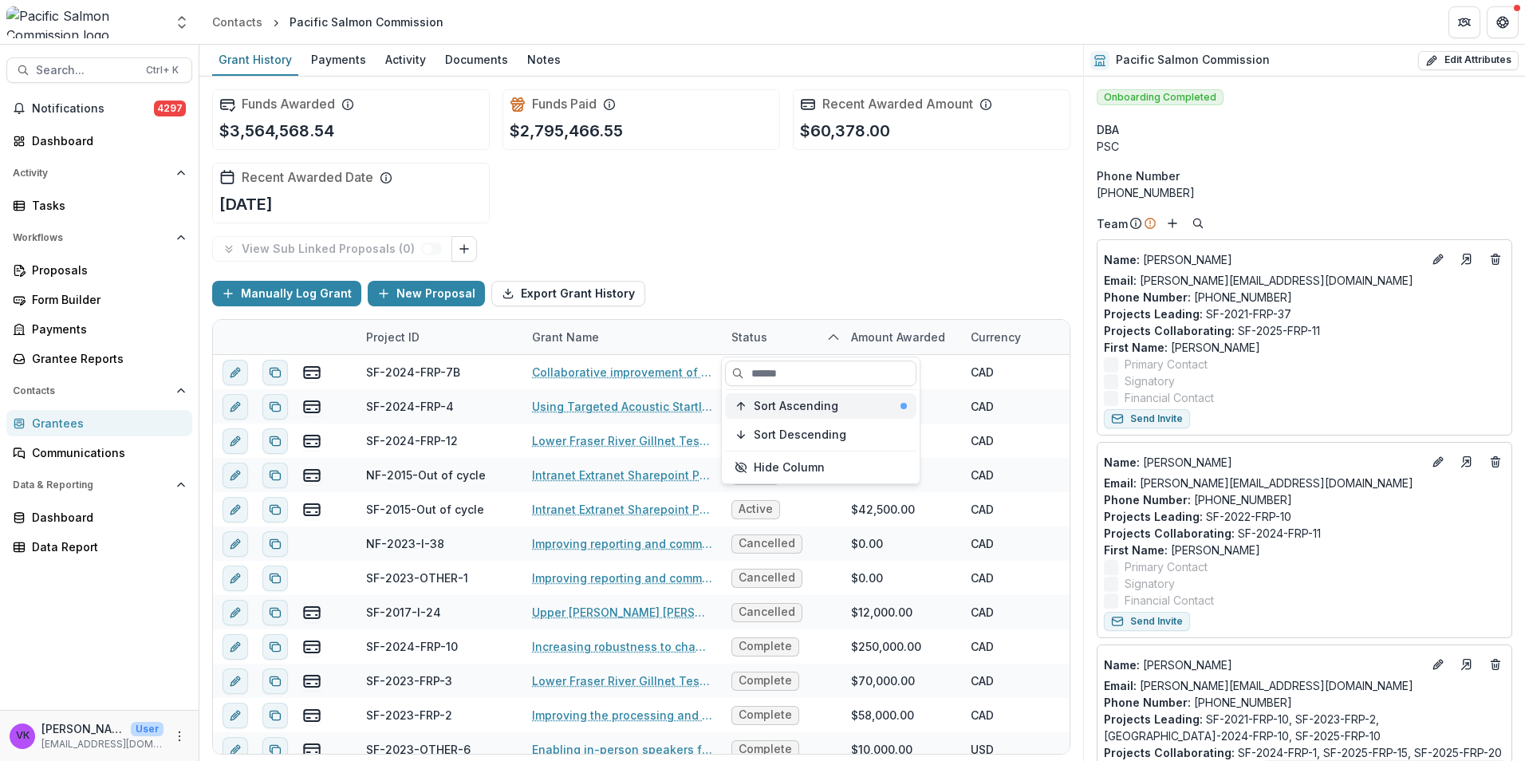
click at [803, 402] on span "Sort Ascending" at bounding box center [796, 407] width 85 height 14
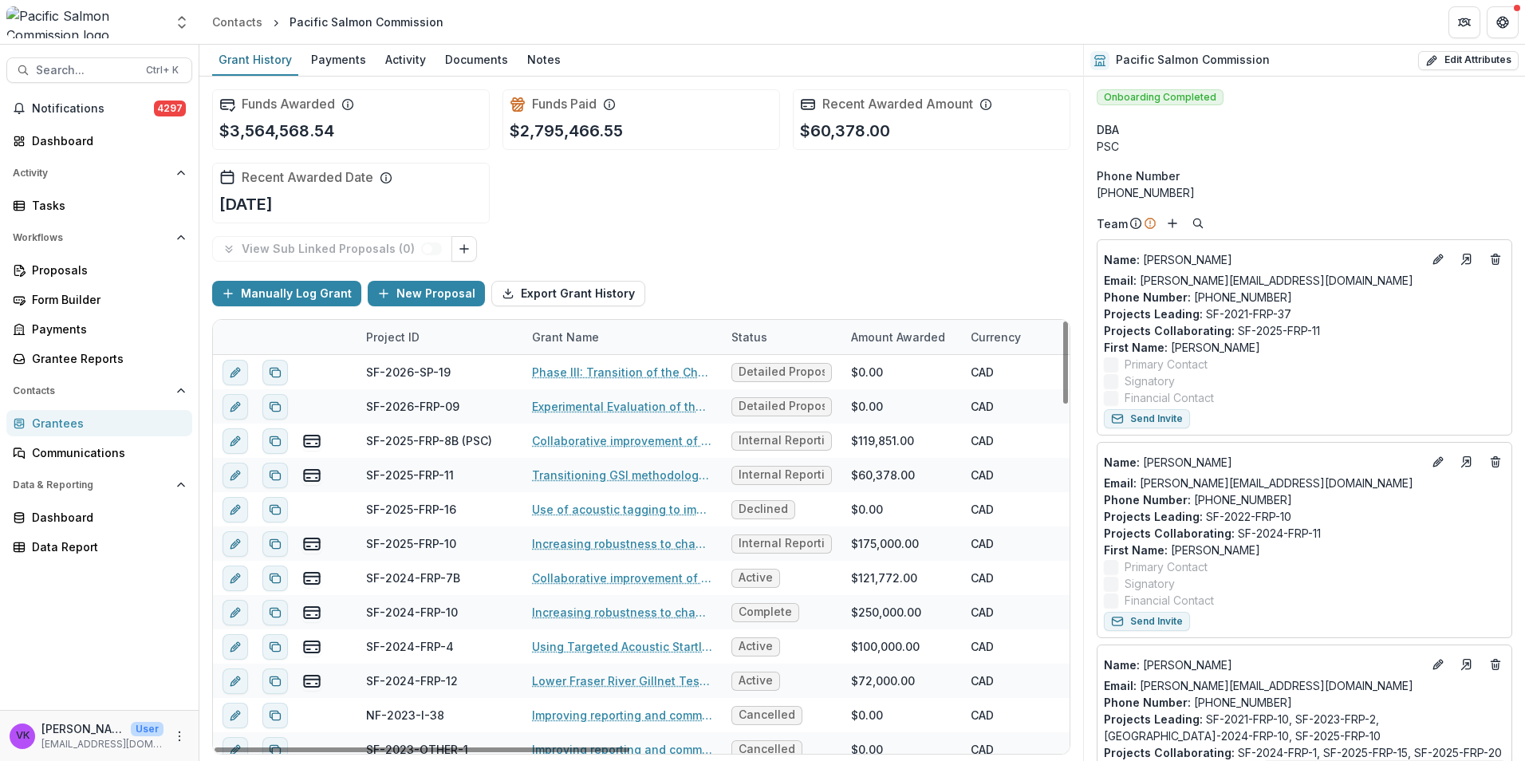
click at [763, 240] on div "View Sub Linked Proposals ( 0 )" at bounding box center [641, 249] width 858 height 26
click at [953, 213] on div "Funds Awarded $3,564,568.54 Funds Paid $2,795,466.55 Recent Awarded Amount $60,…" at bounding box center [641, 157] width 858 height 160
drag, startPoint x: 980, startPoint y: 283, endPoint x: 1429, endPoint y: 11, distance: 525.7
click at [978, 286] on div "Manually Log Grant New Proposal Export Grant History" at bounding box center [641, 293] width 858 height 51
